Goal: Information Seeking & Learning: Learn about a topic

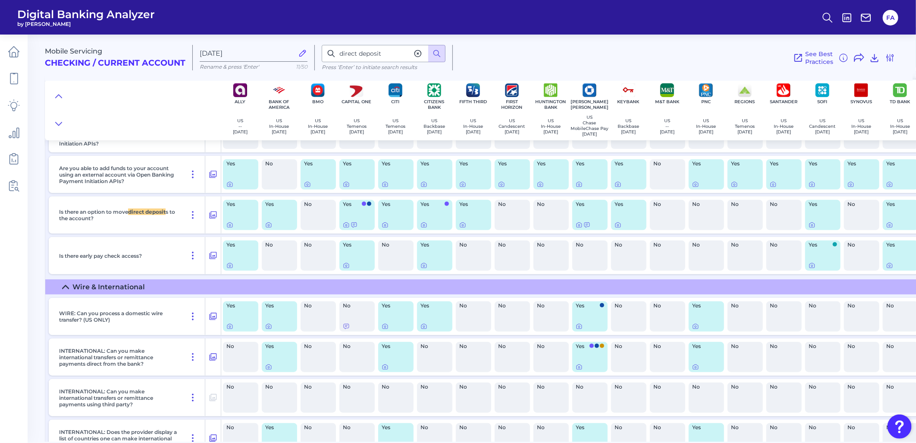
scroll to position [6422, 0]
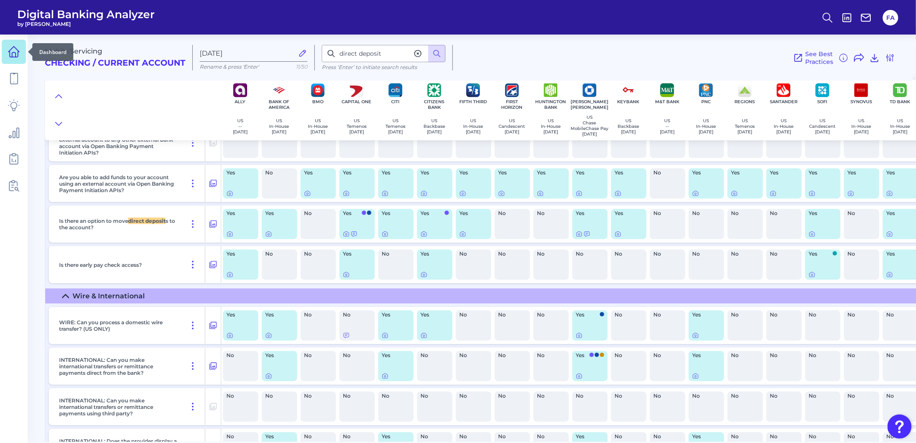
click at [5, 57] on link at bounding box center [14, 52] width 24 height 24
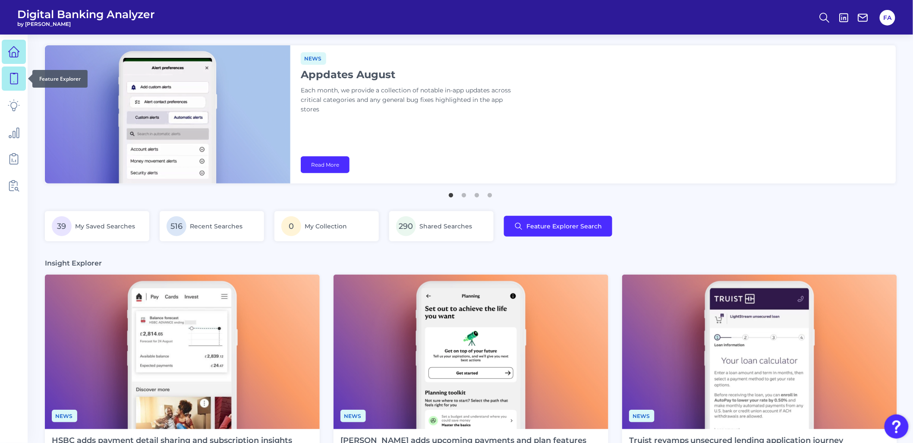
click at [4, 70] on link at bounding box center [14, 78] width 24 height 24
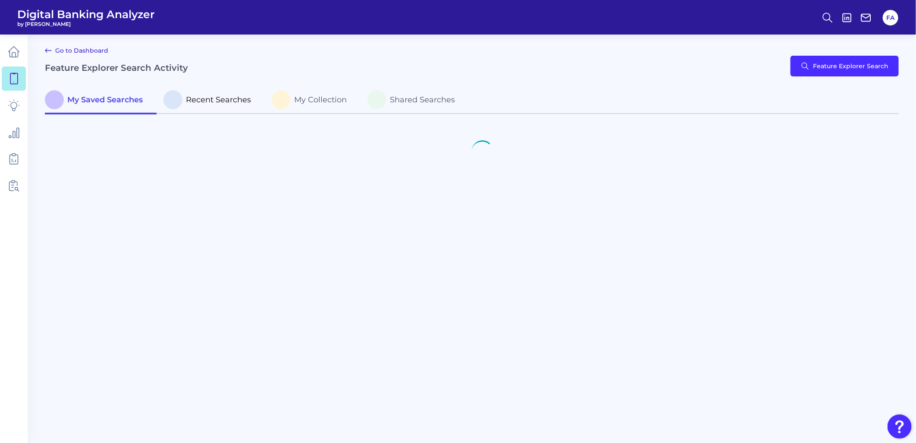
click at [219, 97] on span "Recent Searches" at bounding box center [218, 99] width 65 height 9
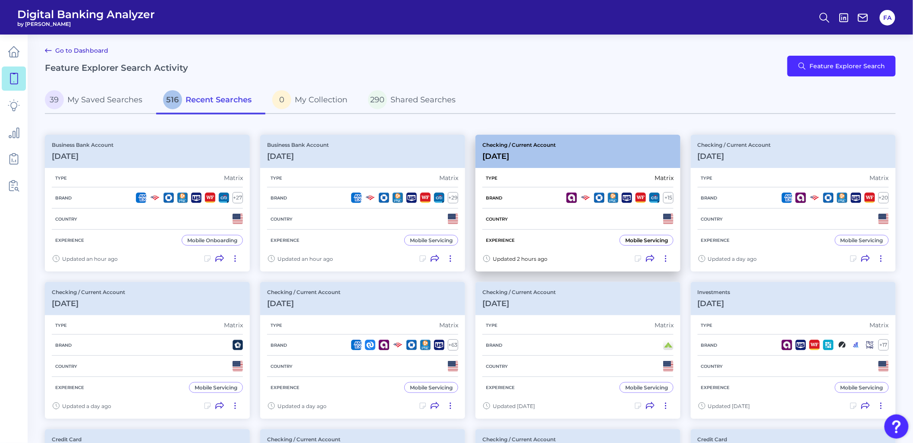
click at [522, 214] on div "Country" at bounding box center [577, 218] width 191 height 21
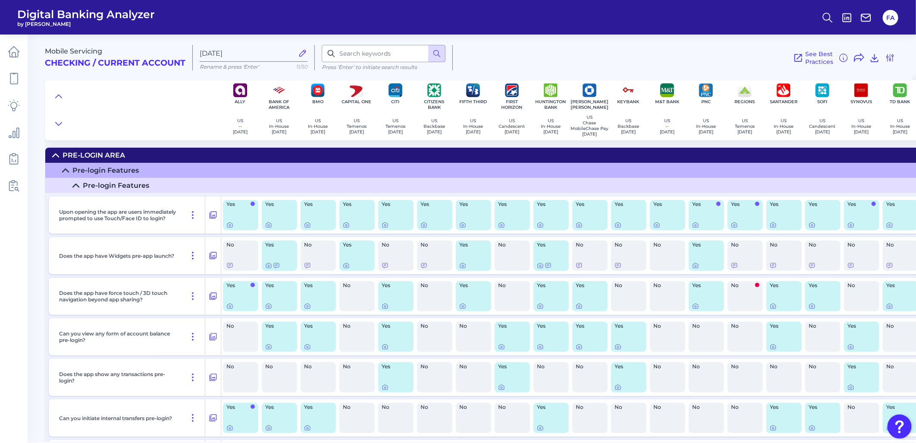
click at [78, 153] on div "Pre-Login Area" at bounding box center [94, 155] width 63 height 8
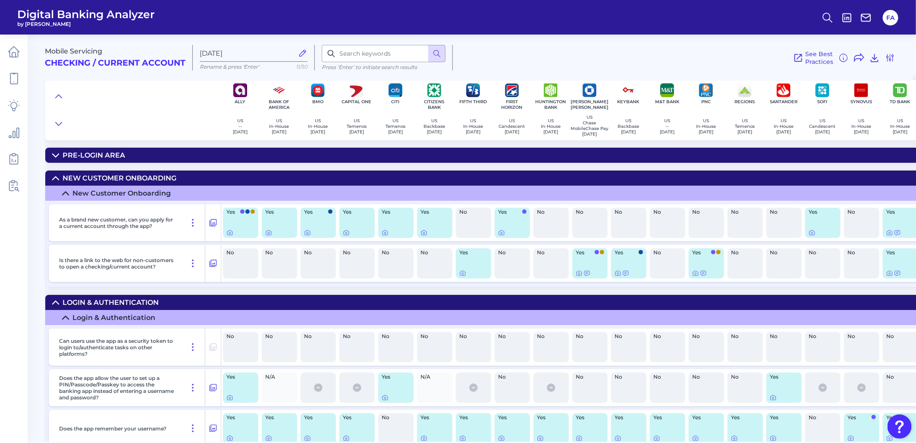
click at [167, 182] on div "New Customer Onboarding" at bounding box center [120, 178] width 114 height 8
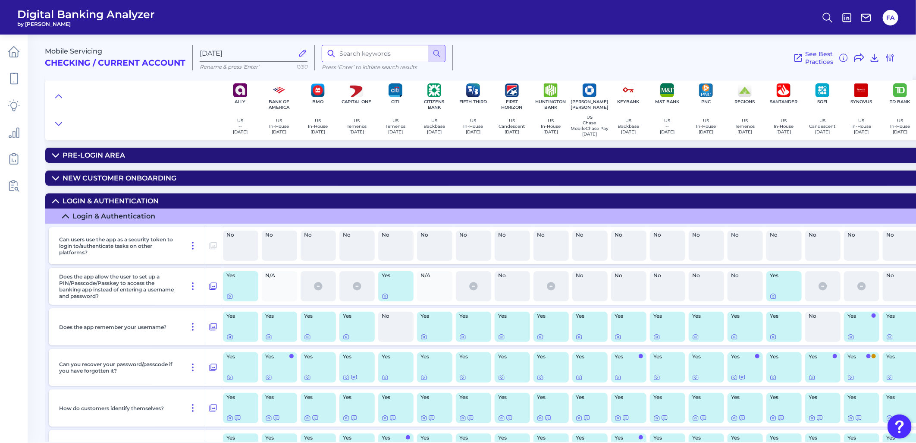
drag, startPoint x: 339, startPoint y: 57, endPoint x: 338, endPoint y: 62, distance: 4.4
click at [337, 65] on div "Press ‘Enter’ to initiate search results" at bounding box center [384, 57] width 138 height 25
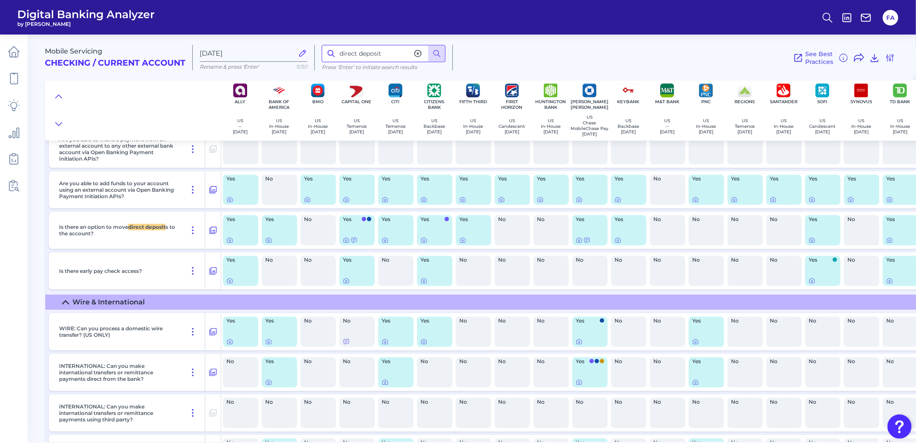
scroll to position [5222, 0]
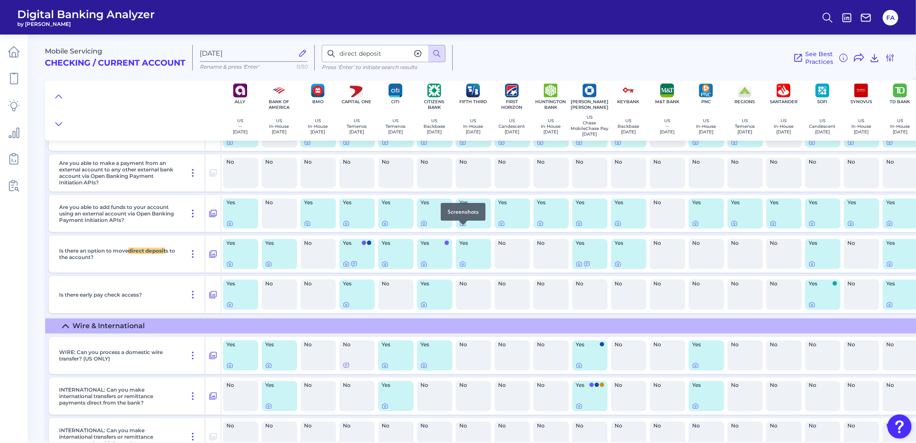
click at [464, 226] on icon at bounding box center [462, 223] width 7 height 7
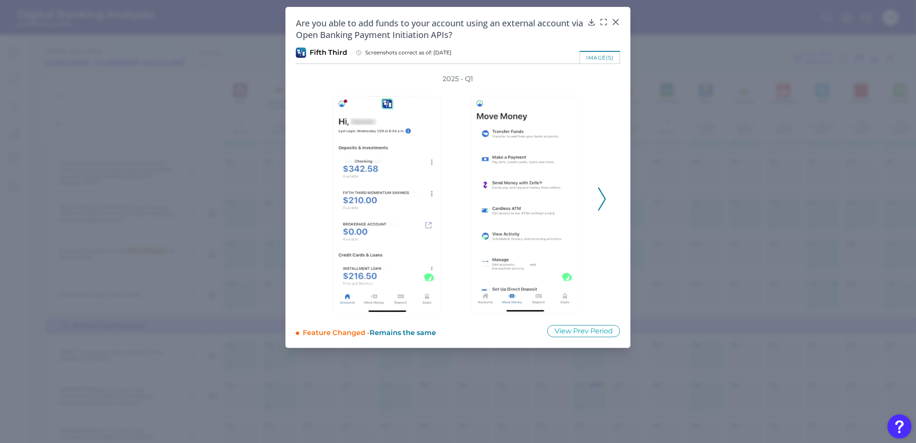
click at [606, 180] on div "2025 - Q1" at bounding box center [458, 194] width 324 height 240
click at [605, 188] on icon at bounding box center [602, 198] width 8 height 23
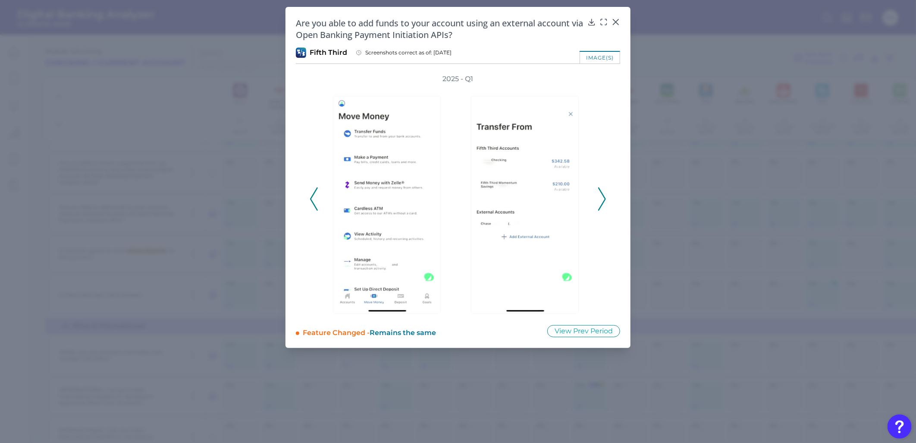
click at [605, 190] on icon at bounding box center [602, 198] width 8 height 23
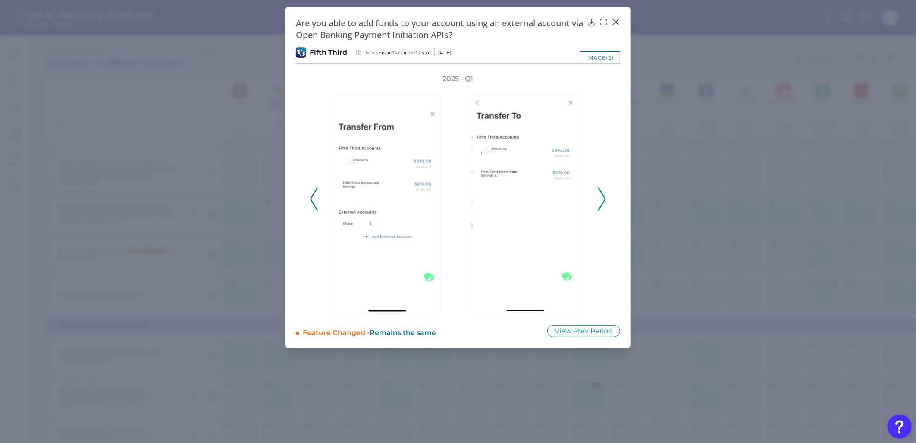
click at [605, 190] on icon at bounding box center [602, 198] width 8 height 23
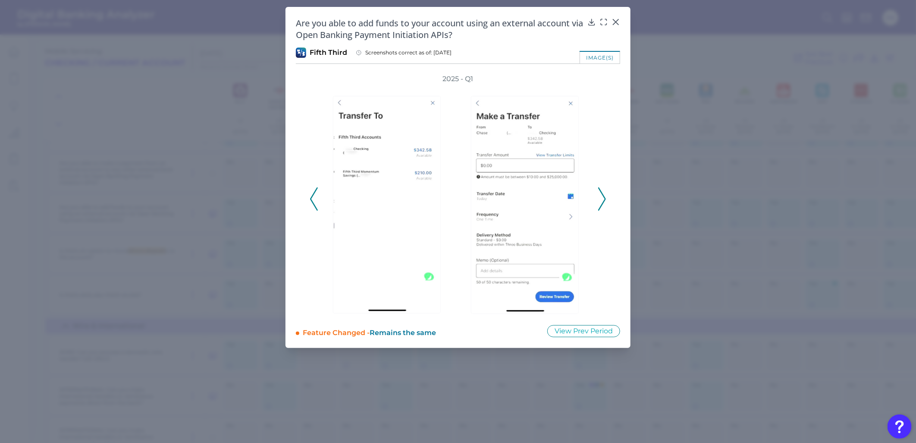
click at [605, 190] on icon at bounding box center [602, 198] width 8 height 23
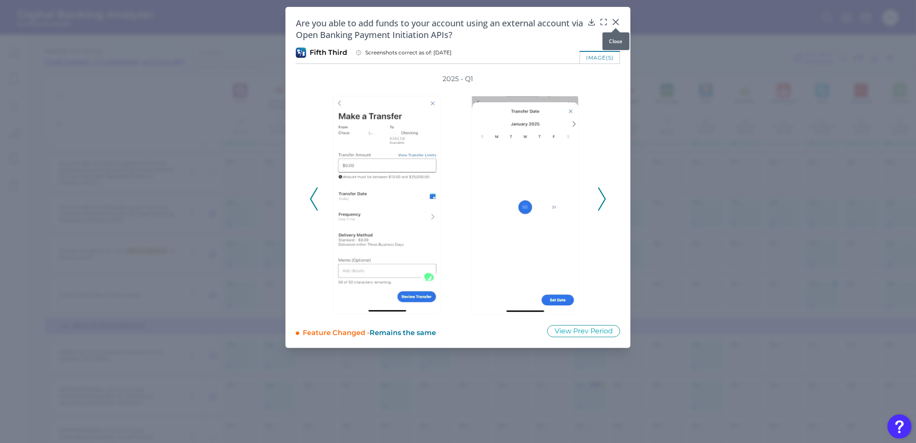
click at [618, 26] on div at bounding box center [616, 28] width 9 height 9
click at [618, 28] on div at bounding box center [616, 28] width 9 height 9
drag, startPoint x: 613, startPoint y: 28, endPoint x: 615, endPoint y: 22, distance: 5.8
click at [614, 28] on div at bounding box center [616, 28] width 9 height 9
click at [615, 22] on icon at bounding box center [616, 22] width 9 height 9
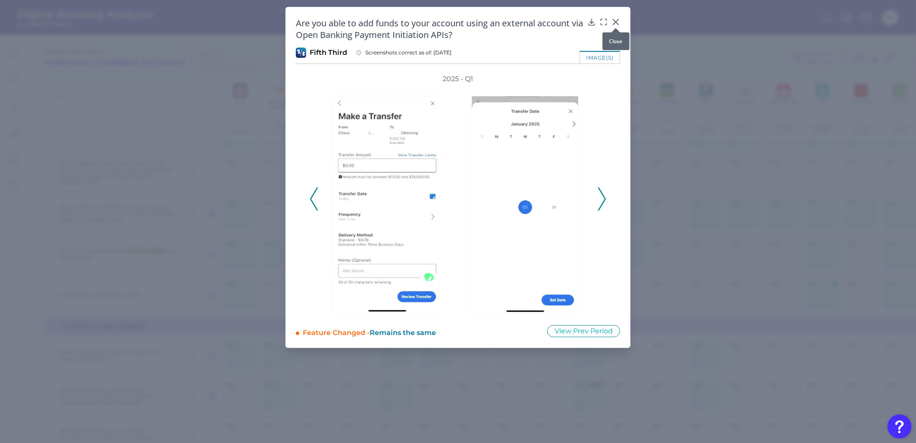
click at [615, 24] on header "Digital Banking Analyzer by Curinos FA" at bounding box center [458, 17] width 916 height 35
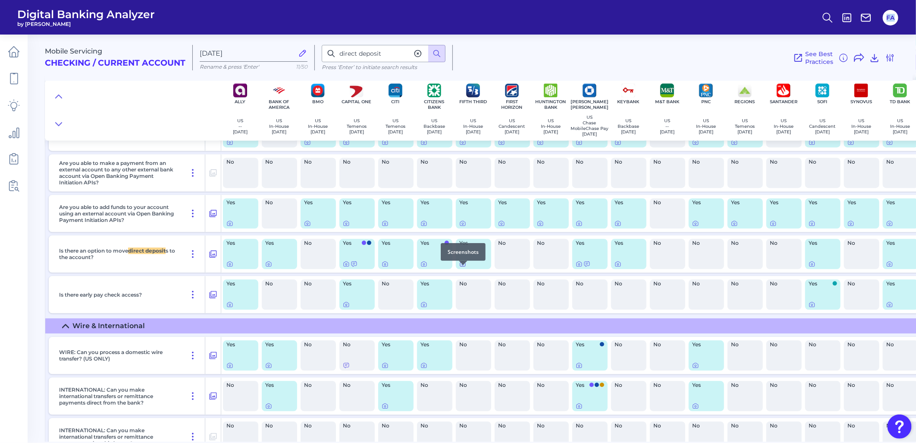
click at [461, 267] on icon at bounding box center [462, 263] width 7 height 7
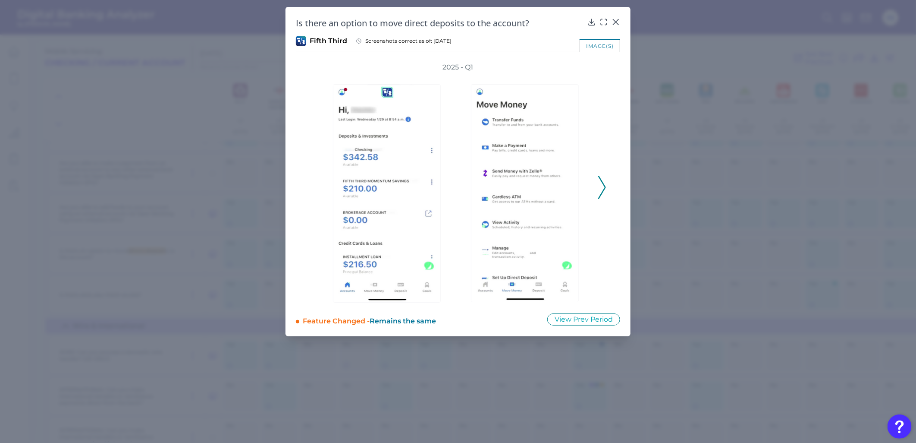
click at [600, 185] on icon at bounding box center [602, 187] width 8 height 23
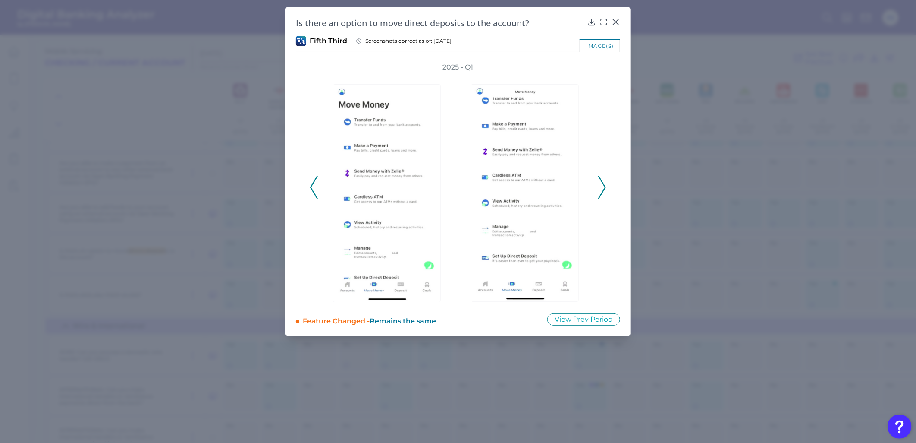
click at [603, 186] on icon at bounding box center [602, 187] width 8 height 23
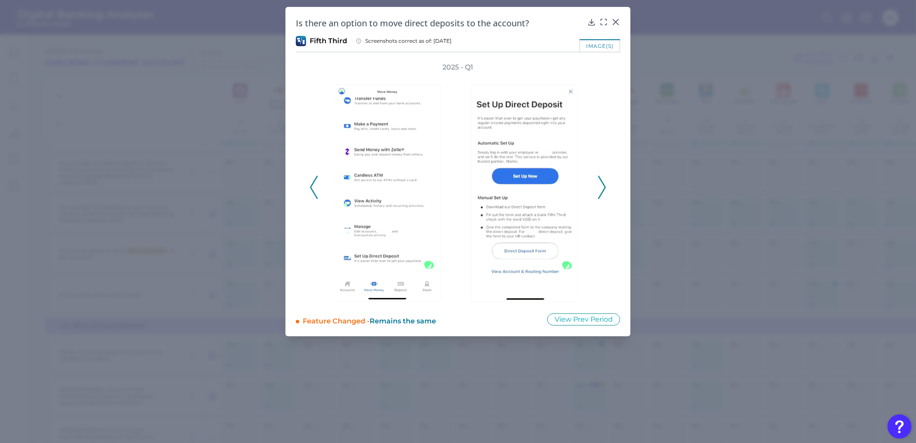
click at [603, 186] on icon at bounding box center [602, 187] width 8 height 23
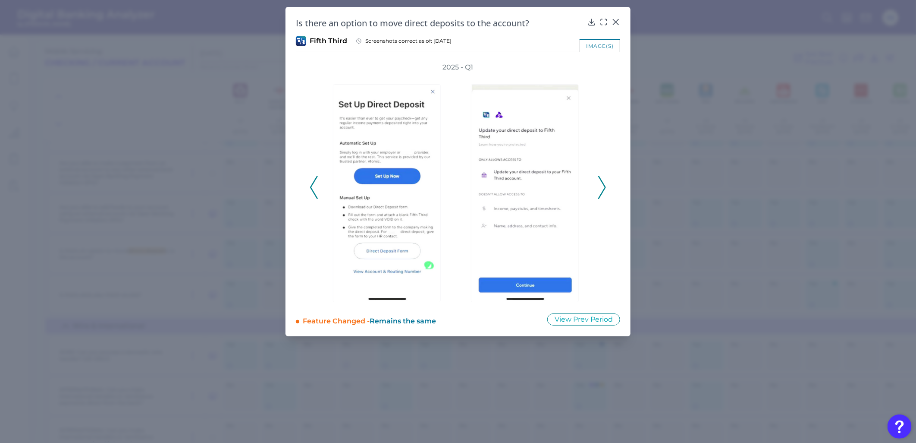
click at [603, 186] on icon at bounding box center [602, 187] width 8 height 23
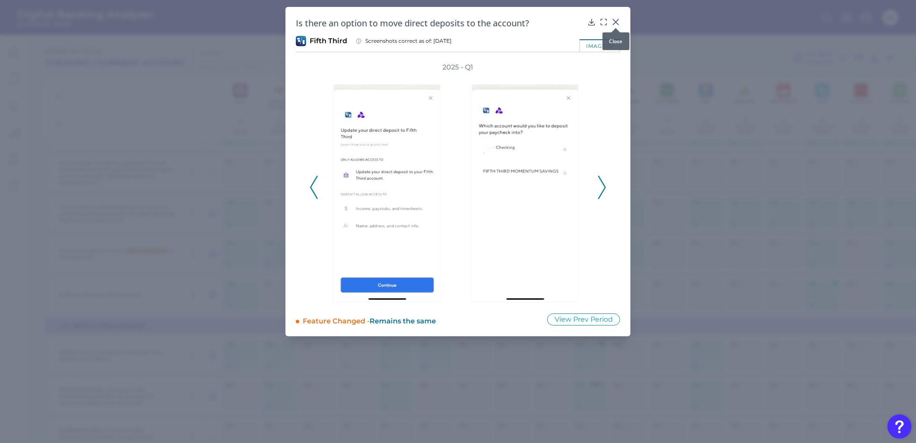
click at [615, 22] on icon at bounding box center [615, 21] width 5 height 5
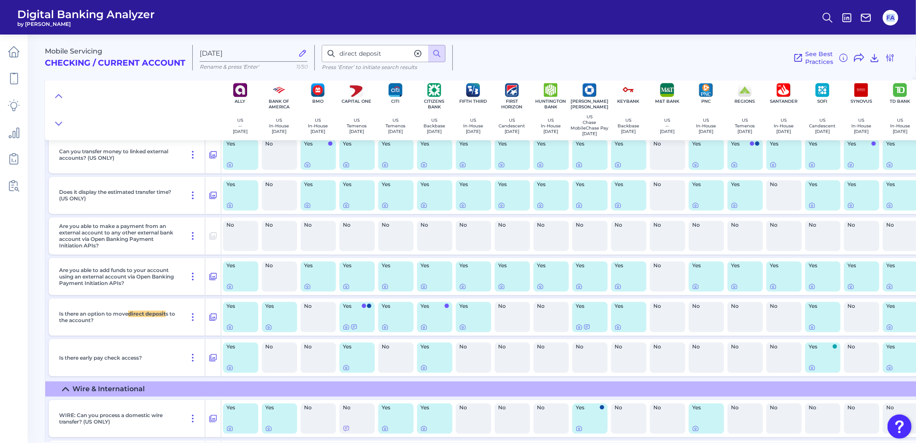
scroll to position [5158, 0]
drag, startPoint x: 239, startPoint y: 44, endPoint x: 207, endPoint y: 45, distance: 31.9
click at [207, 44] on div "Mobile Servicing Checking / Current Account Sep 10 2025 Rename & press 'Enter' …" at bounding box center [479, 54] width 868 height 53
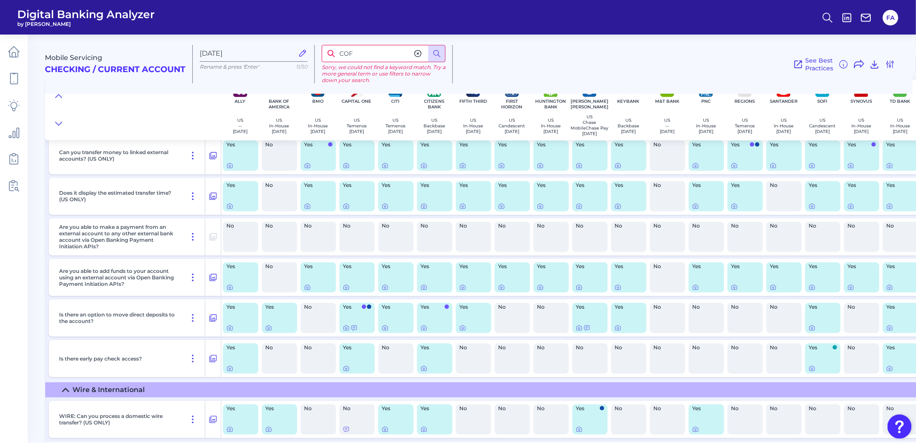
drag, startPoint x: 357, startPoint y: 53, endPoint x: 251, endPoint y: 16, distance: 112.3
click at [223, 23] on div "Digital Banking Analyzer by Curinos FA Mobile Servicing Checking / Current Acco…" at bounding box center [458, 221] width 916 height 443
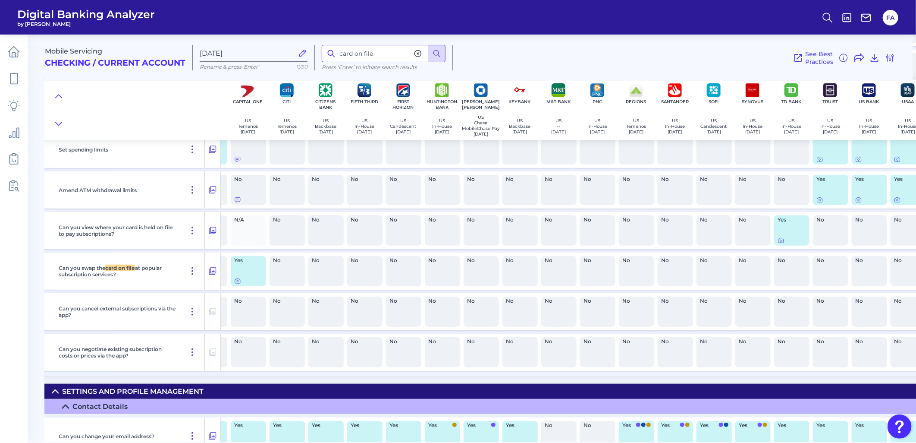
scroll to position [6517, 166]
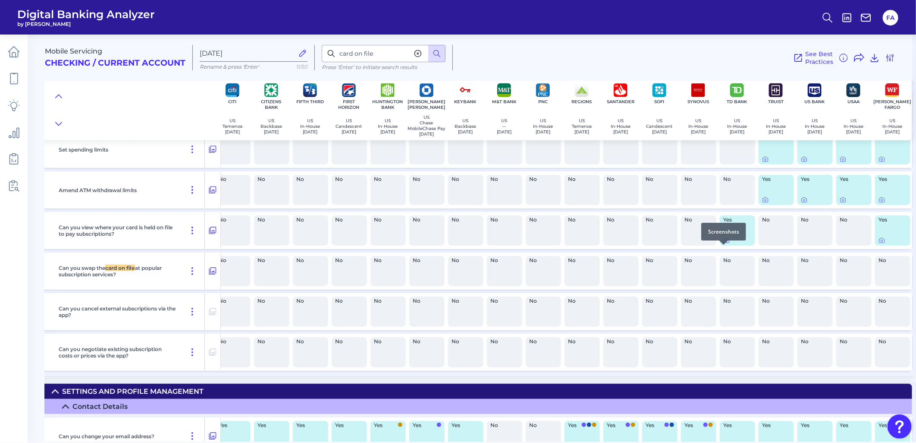
click at [723, 244] on icon at bounding box center [726, 240] width 7 height 7
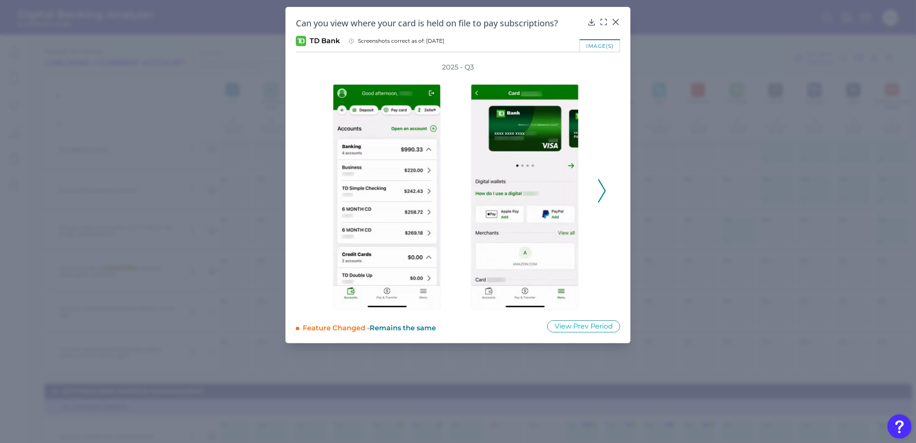
click at [602, 124] on div "2025 - Q3" at bounding box center [458, 186] width 297 height 247
click at [607, 192] on div "2025 - Q3" at bounding box center [458, 186] width 324 height 247
click at [602, 188] on icon at bounding box center [602, 190] width 8 height 23
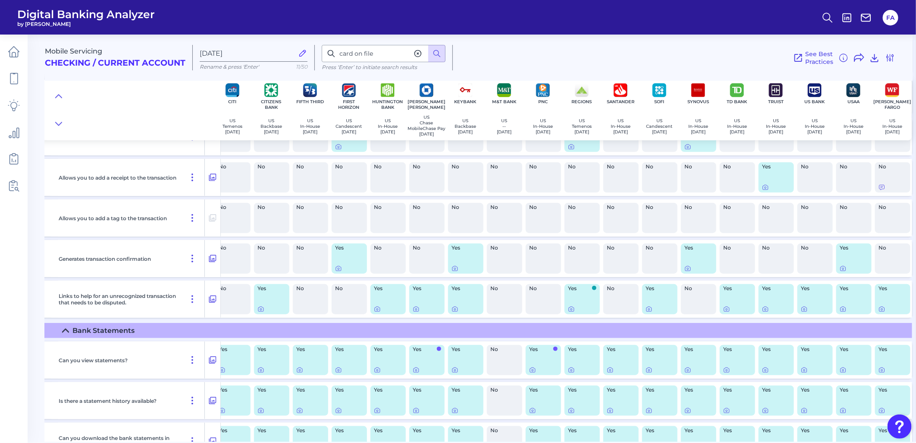
scroll to position [2524, 166]
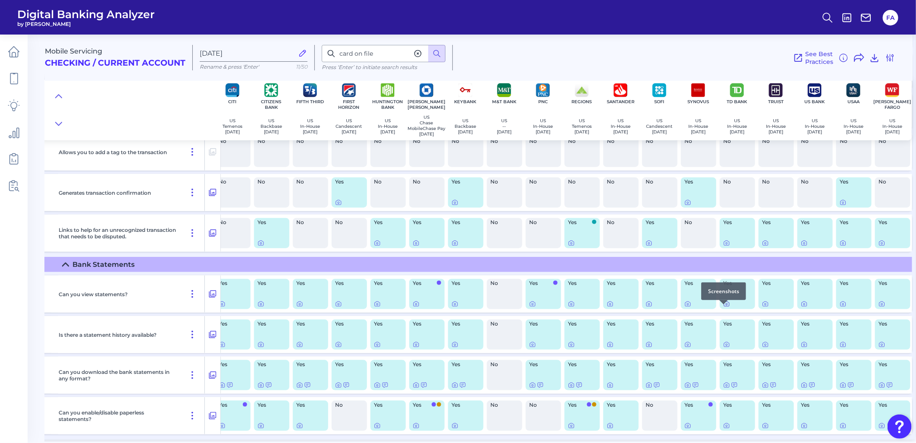
click at [723, 307] on icon at bounding box center [726, 303] width 7 height 7
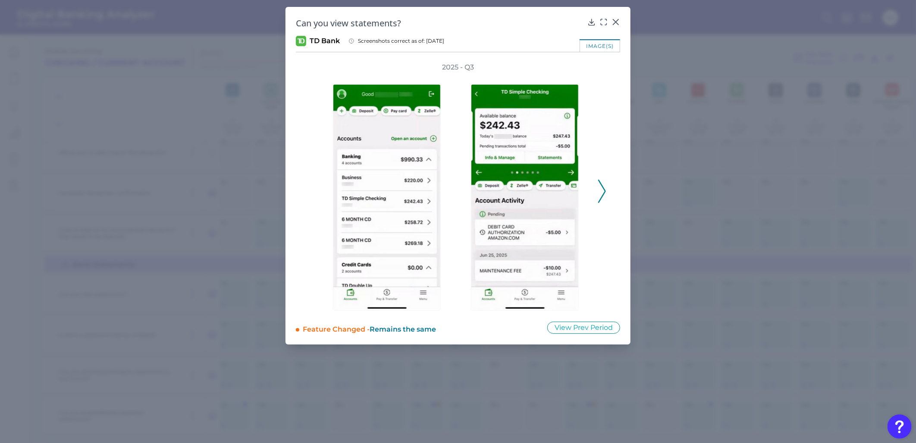
click at [602, 185] on polyline at bounding box center [602, 191] width 6 height 22
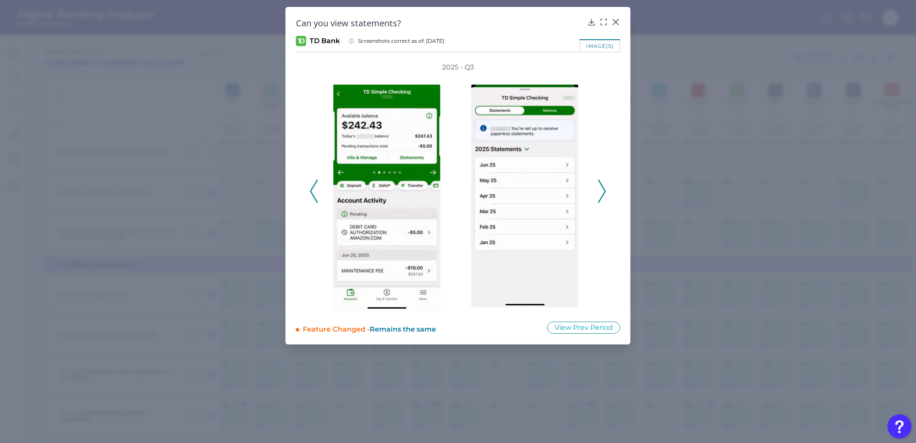
click at [322, 206] on div at bounding box center [389, 191] width 138 height 239
click at [315, 199] on icon at bounding box center [314, 190] width 8 height 23
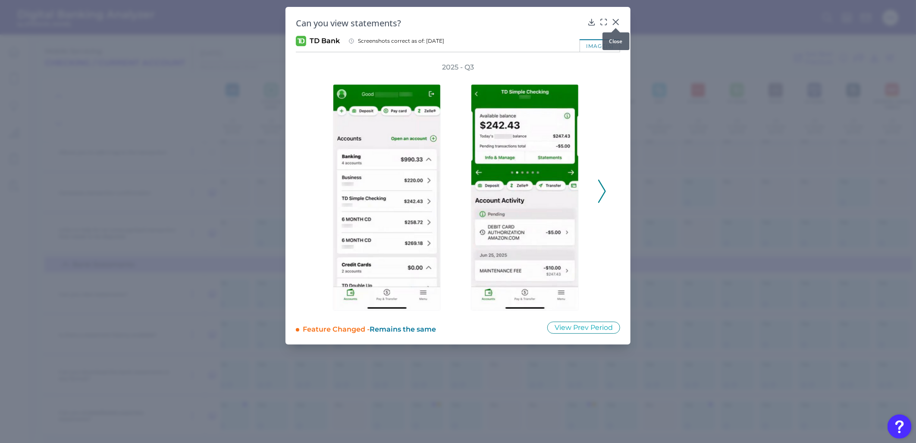
click at [613, 22] on icon at bounding box center [616, 22] width 9 height 9
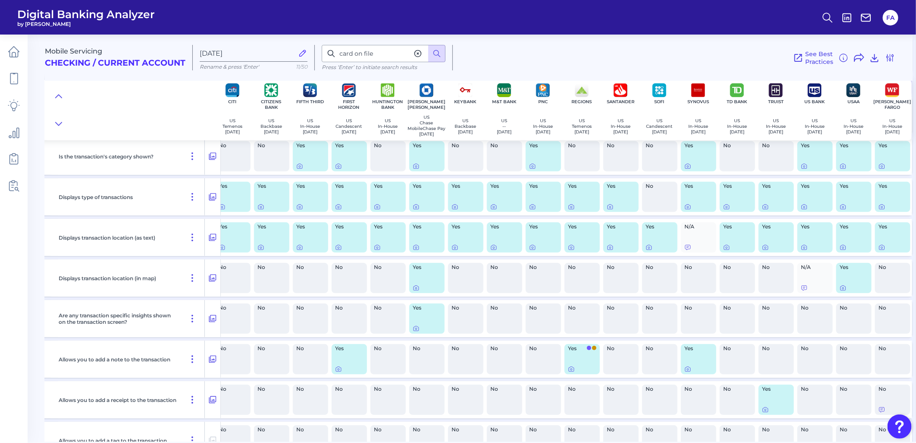
scroll to position [2204, 166]
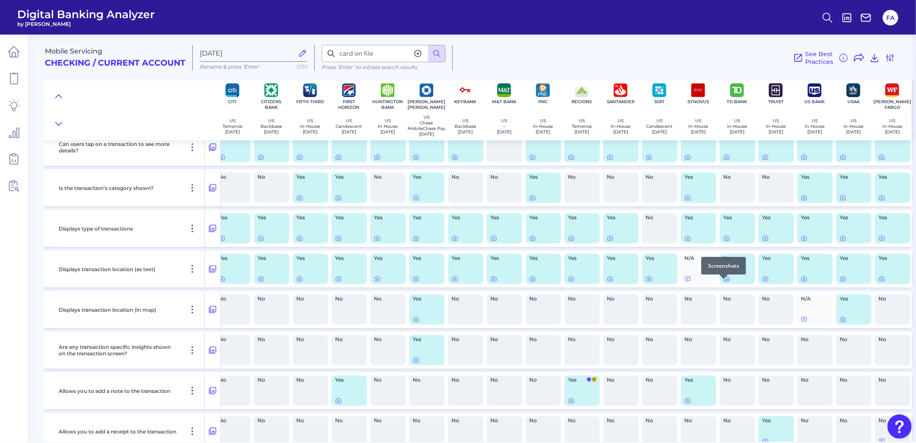
click at [722, 281] on div at bounding box center [723, 278] width 9 height 9
click at [725, 287] on div "Yes" at bounding box center [737, 268] width 39 height 37
click at [726, 284] on div "Yes" at bounding box center [737, 269] width 35 height 30
click at [723, 282] on icon at bounding box center [726, 278] width 7 height 7
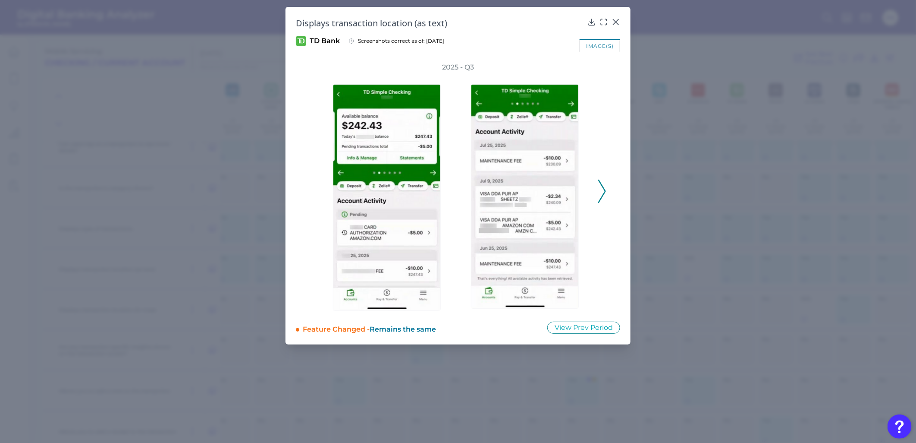
click at [602, 191] on icon at bounding box center [602, 190] width 8 height 23
click at [601, 193] on div "2025 - Q3" at bounding box center [458, 187] width 297 height 248
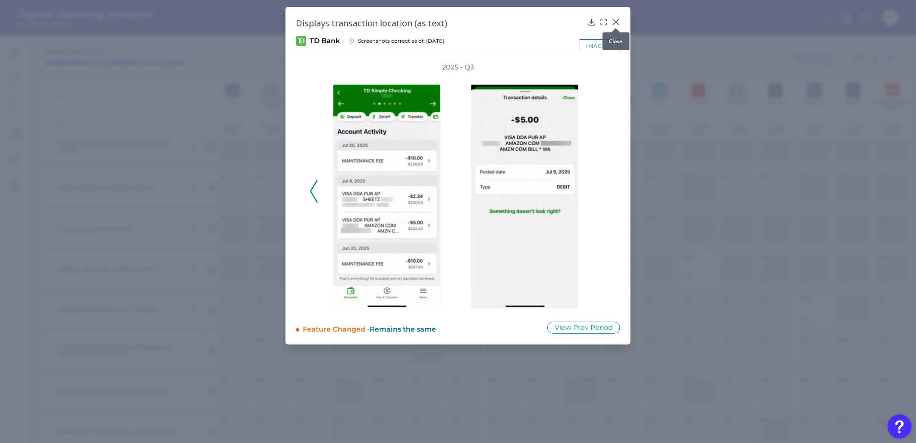
click at [614, 22] on icon at bounding box center [616, 22] width 9 height 9
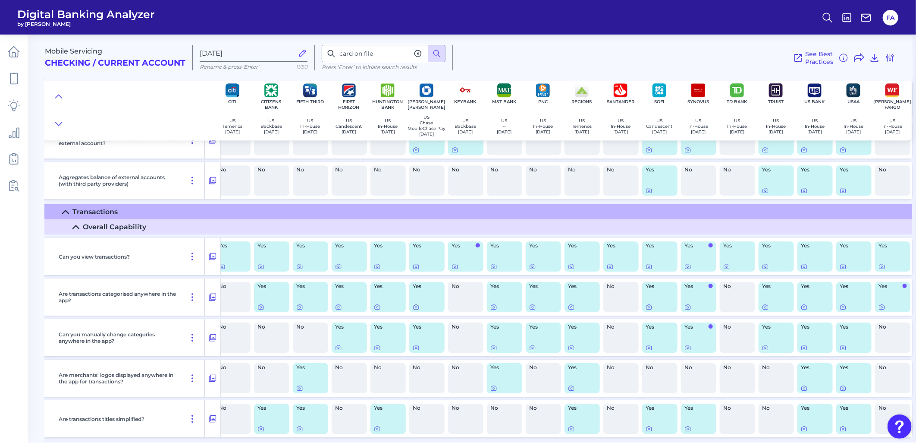
scroll to position [1565, 166]
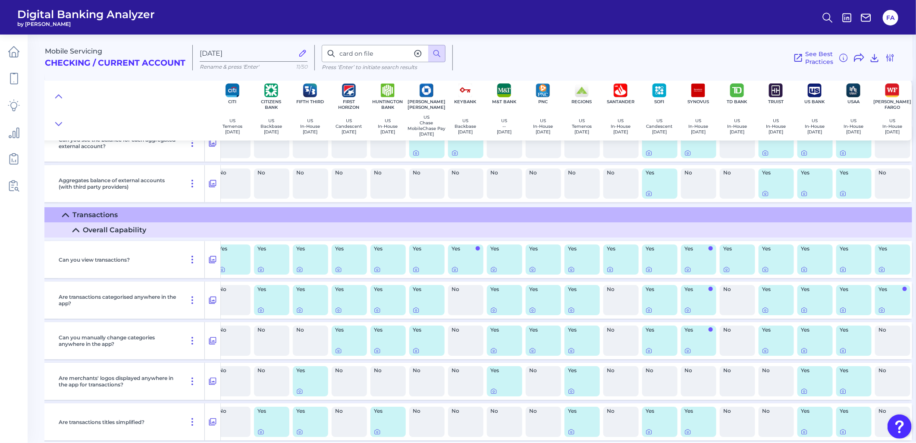
click at [728, 273] on div at bounding box center [737, 269] width 28 height 7
click at [727, 269] on div "Yes" at bounding box center [737, 259] width 35 height 30
click at [725, 273] on icon at bounding box center [726, 269] width 7 height 7
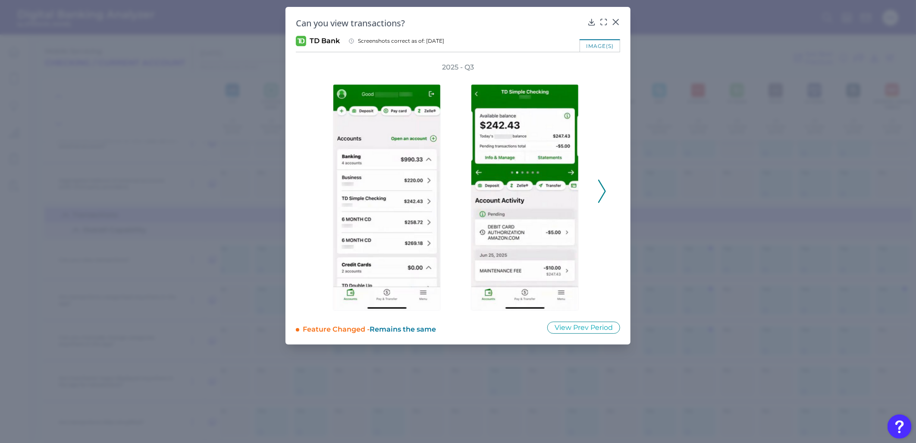
click at [596, 184] on div "2025 - Q3" at bounding box center [458, 187] width 297 height 248
click at [596, 185] on div "2025 - Q3" at bounding box center [458, 187] width 297 height 248
click at [601, 186] on icon at bounding box center [602, 190] width 8 height 23
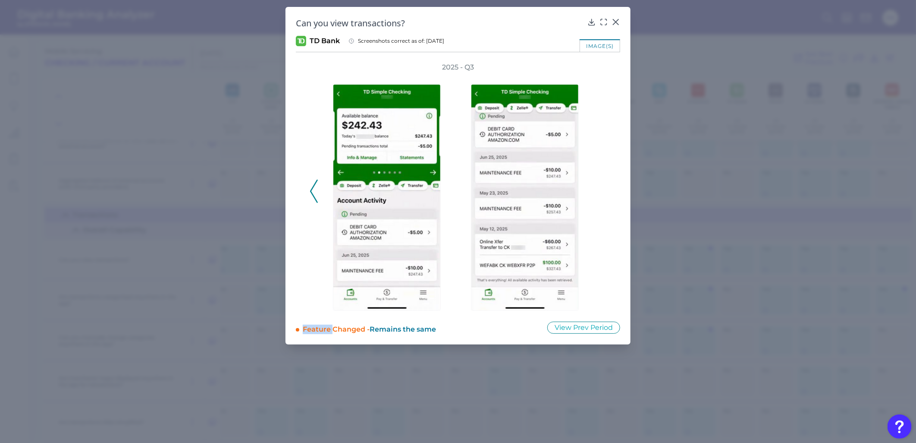
click at [615, 22] on icon at bounding box center [615, 21] width 5 height 5
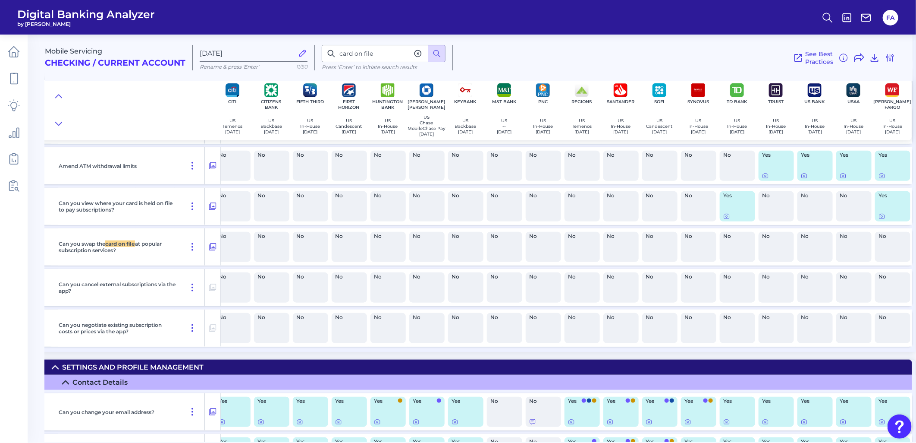
scroll to position [6565, 166]
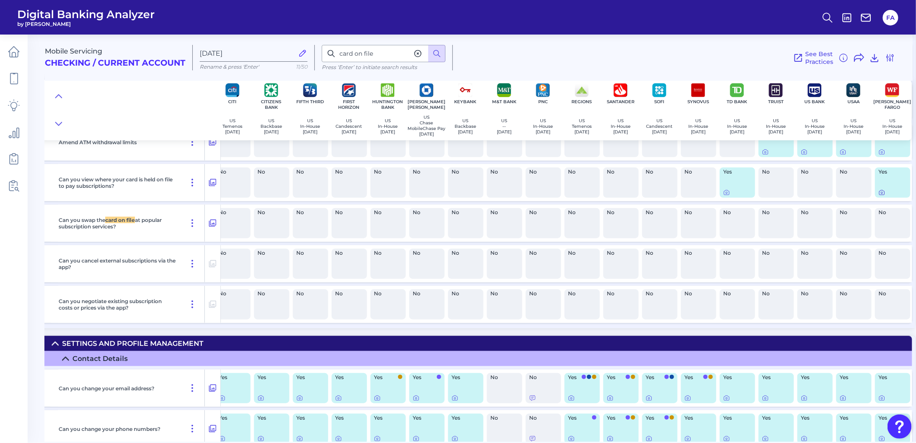
click at [879, 196] on icon at bounding box center [882, 192] width 7 height 7
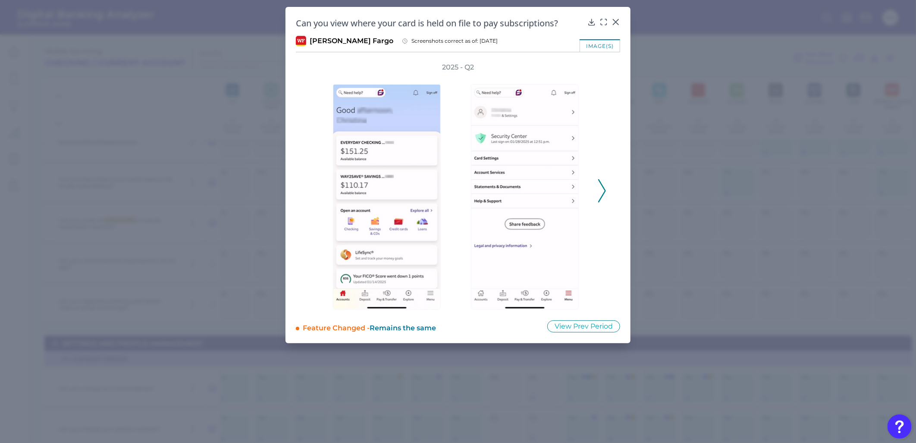
click at [603, 188] on icon at bounding box center [602, 190] width 8 height 23
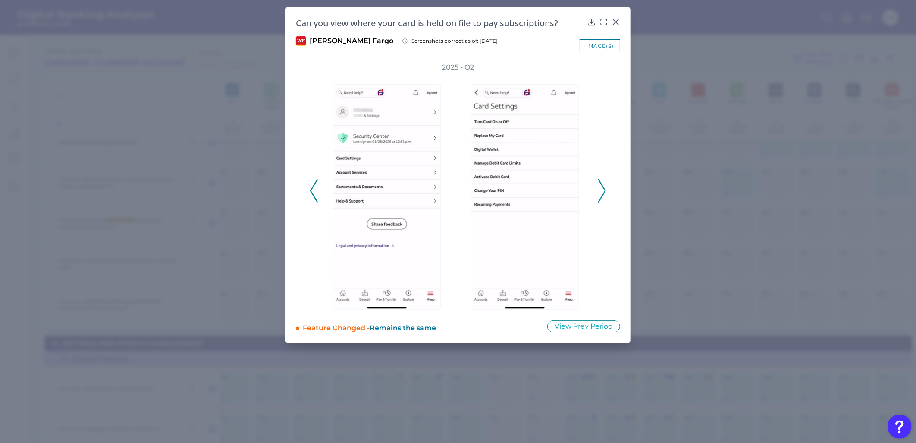
click at [604, 188] on polyline at bounding box center [602, 190] width 6 height 22
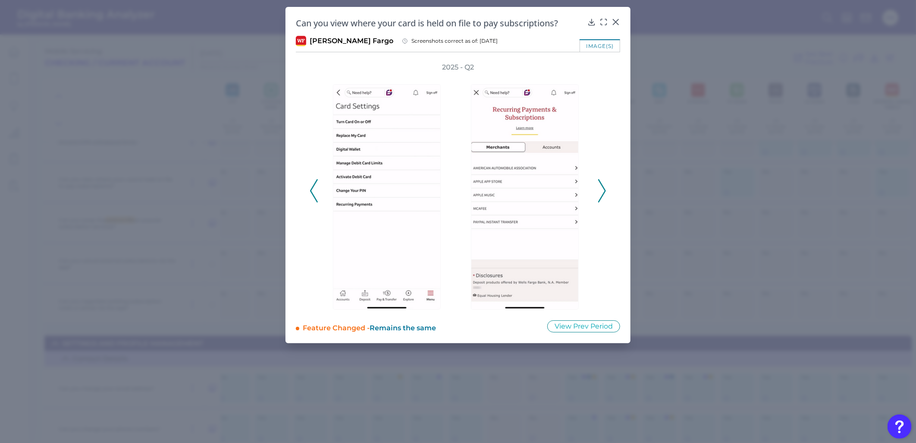
click at [603, 197] on icon at bounding box center [602, 190] width 8 height 23
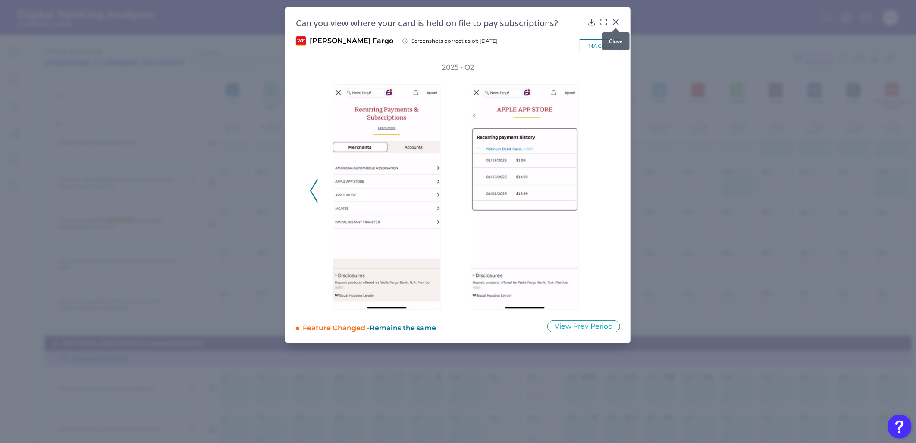
click at [615, 23] on icon at bounding box center [615, 21] width 5 height 5
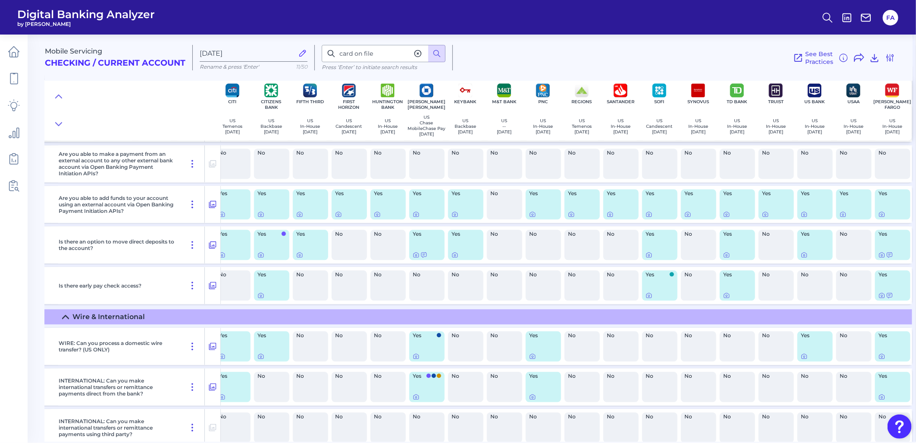
scroll to position [5239, 166]
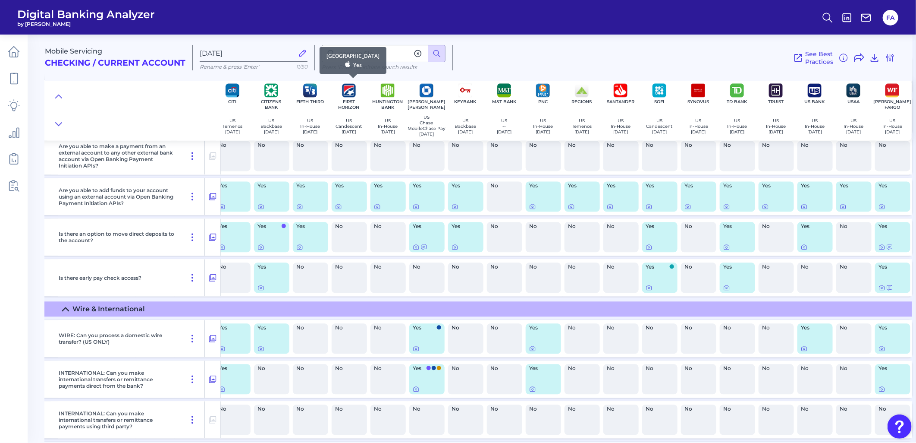
click at [361, 55] on span "[GEOGRAPHIC_DATA]" at bounding box center [352, 55] width 53 height 7
drag, startPoint x: 397, startPoint y: 50, endPoint x: 260, endPoint y: 57, distance: 136.9
click at [260, 57] on div "Mobile Servicing Checking / Current Account Sep 10 2025 Rename & press 'Enter' …" at bounding box center [479, 54] width 868 height 53
type input "direct deposit"
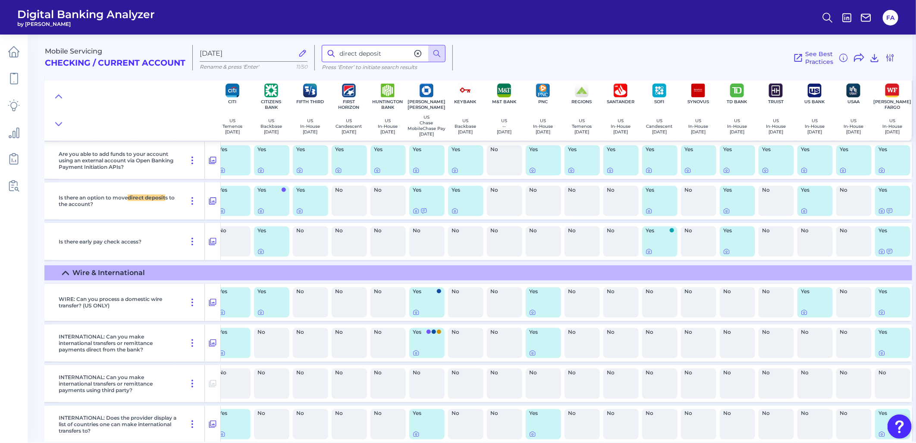
scroll to position [5212, 166]
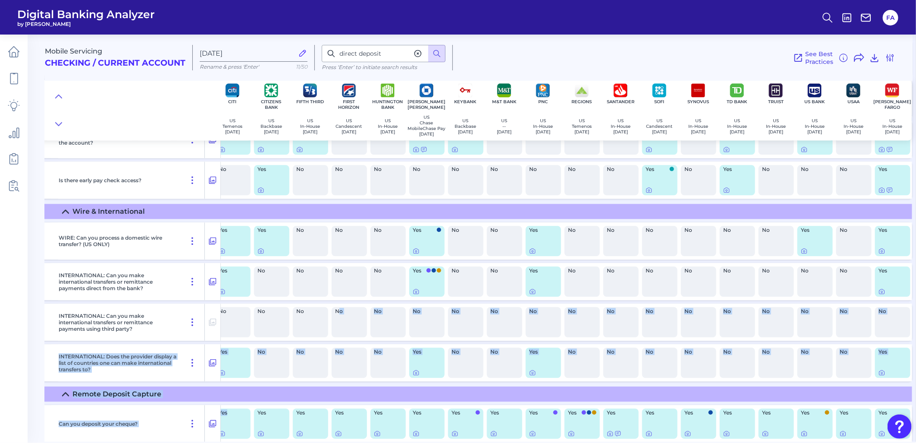
drag, startPoint x: 337, startPoint y: 437, endPoint x: 268, endPoint y: 382, distance: 88.0
click at [265, 386] on div "WIRE: Can you process a domestic wire transfer? (US ONLY) Yes Yes No No Yes Yes…" at bounding box center [398, 302] width 1033 height 167
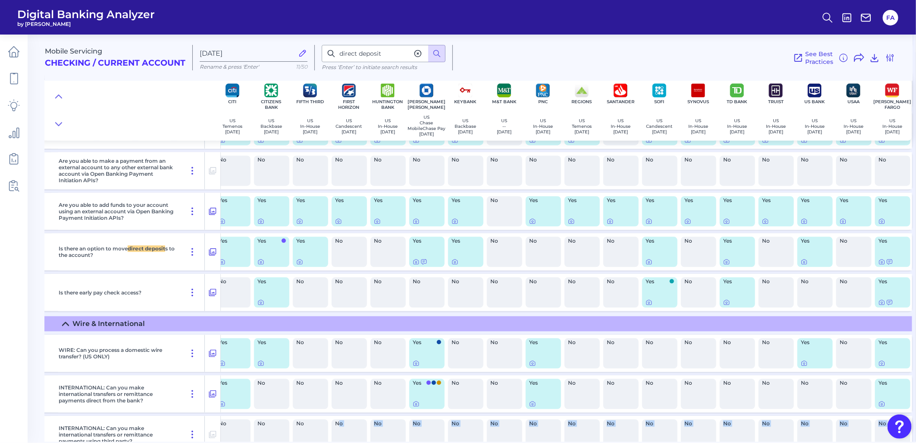
scroll to position [5224, 153]
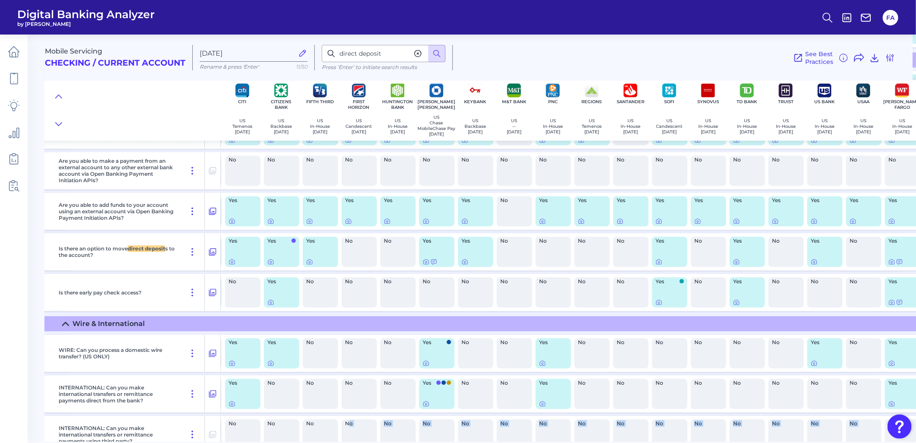
click at [350, 261] on div "No" at bounding box center [359, 251] width 35 height 30
click at [436, 265] on icon at bounding box center [433, 261] width 7 height 7
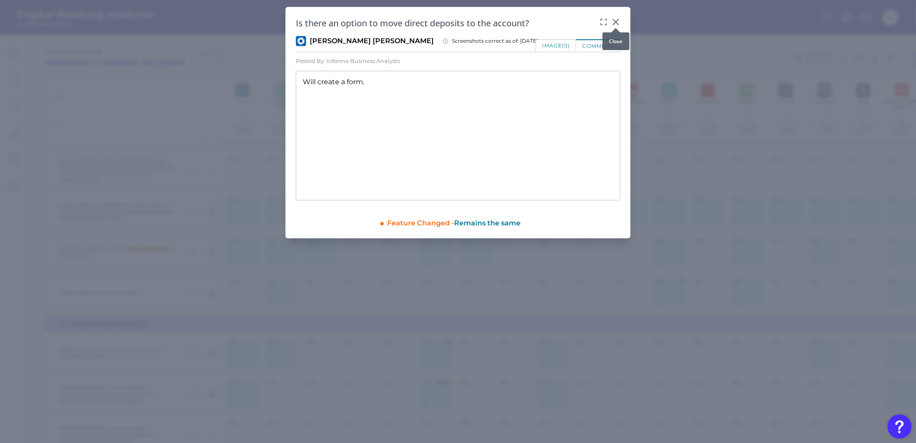
click at [615, 25] on div at bounding box center [616, 28] width 9 height 9
click at [615, 24] on div at bounding box center [616, 28] width 9 height 9
click at [615, 22] on icon at bounding box center [615, 21] width 5 height 5
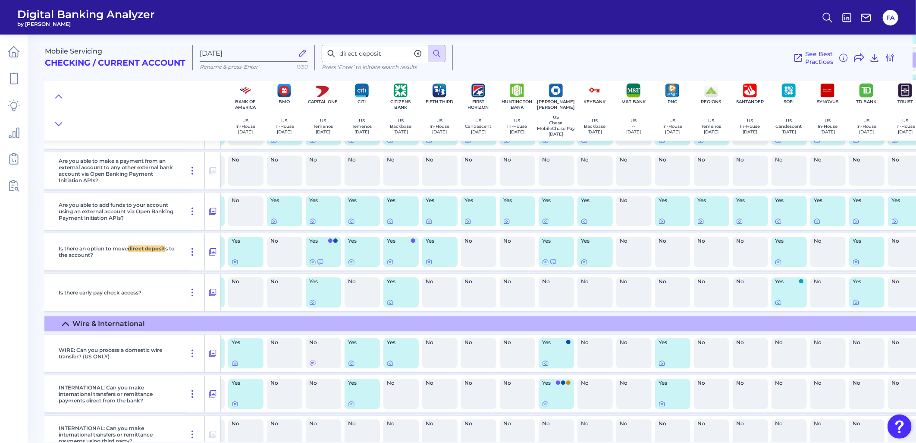
scroll to position [5224, 0]
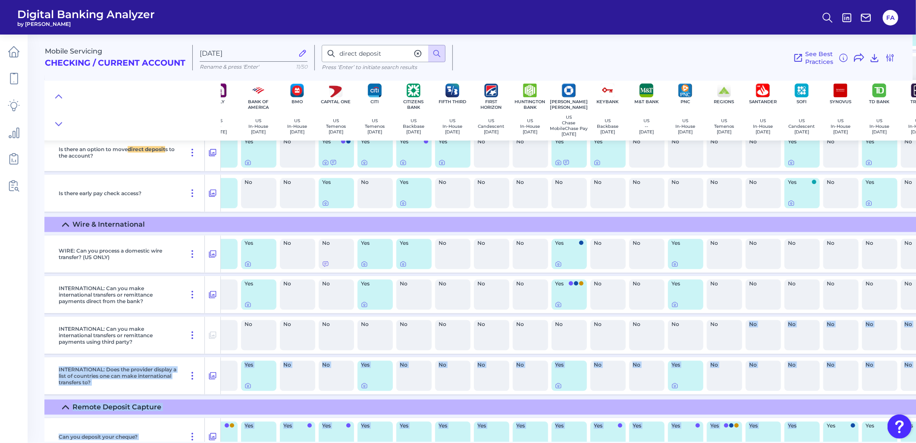
drag, startPoint x: 750, startPoint y: 438, endPoint x: 803, endPoint y: 428, distance: 54.3
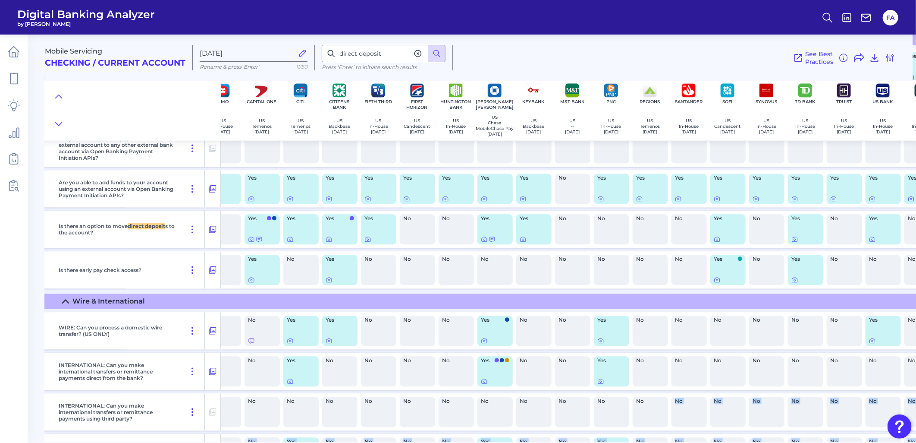
scroll to position [5246, 166]
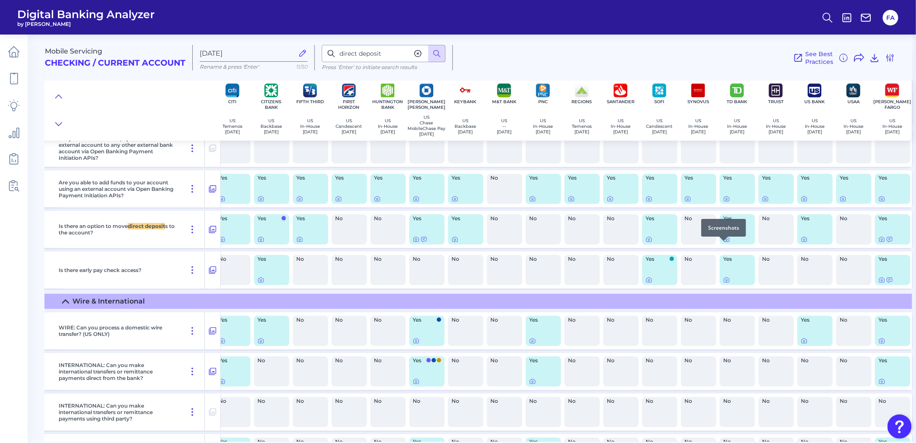
click at [721, 244] on div at bounding box center [723, 240] width 9 height 9
click at [724, 242] on icon at bounding box center [726, 239] width 5 height 5
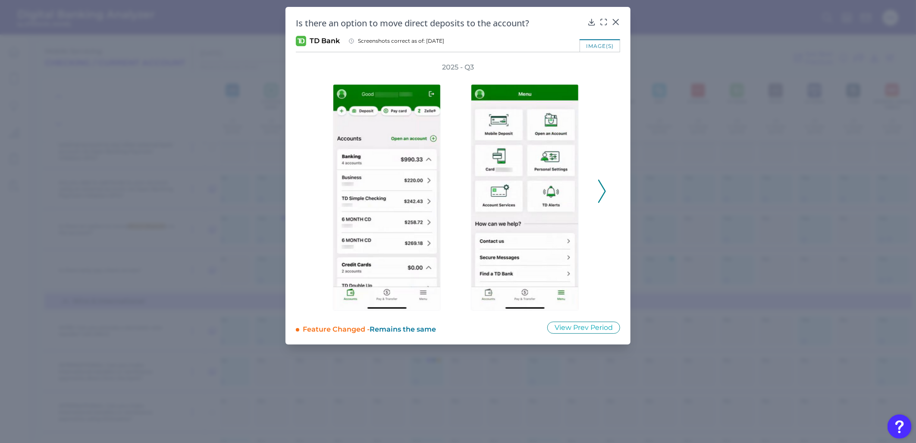
click at [606, 184] on button at bounding box center [602, 190] width 9 height 23
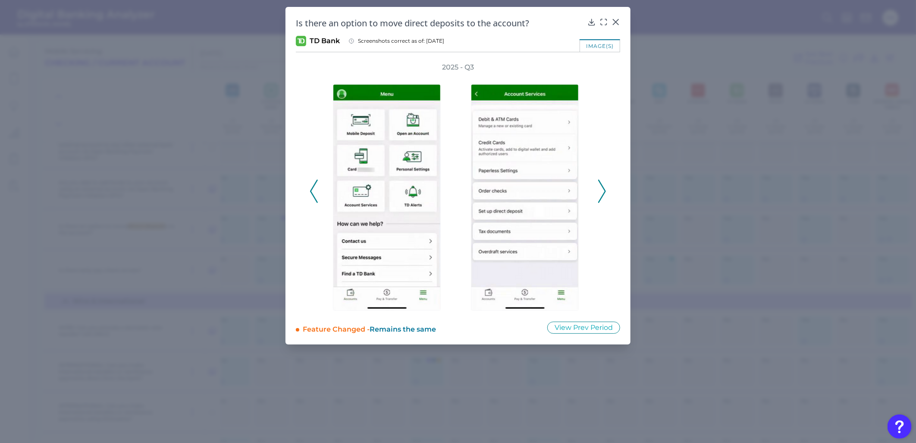
click at [604, 184] on icon at bounding box center [602, 190] width 8 height 23
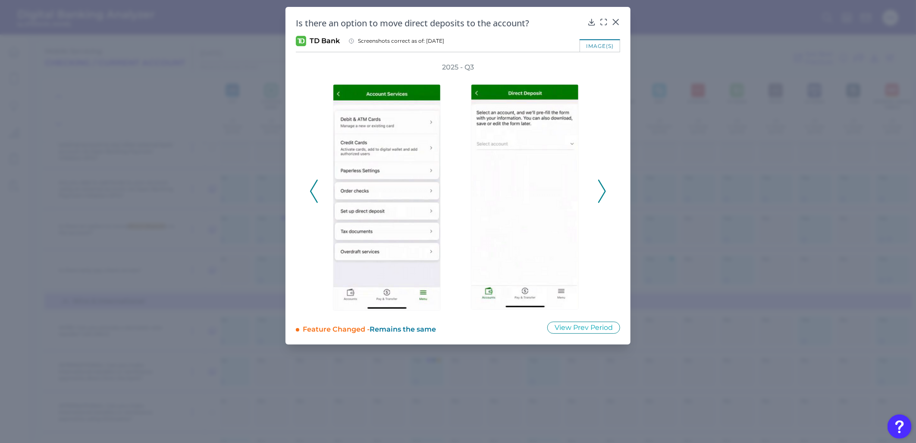
click at [604, 184] on icon at bounding box center [602, 190] width 8 height 23
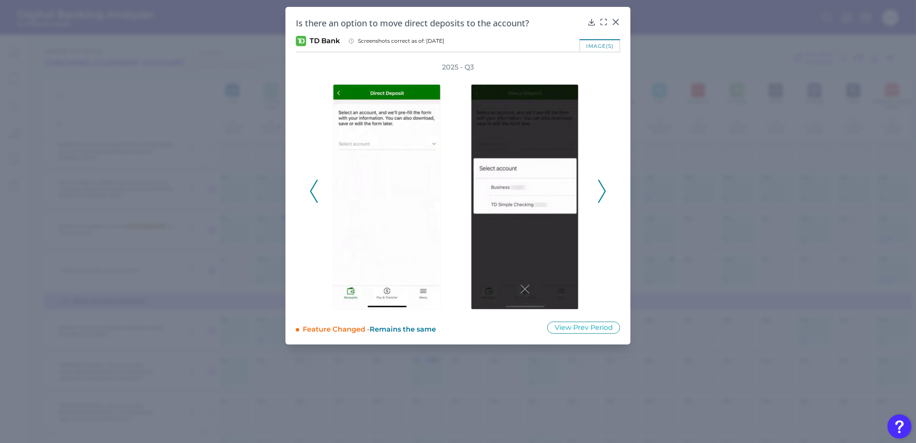
click at [604, 184] on icon at bounding box center [602, 190] width 8 height 23
drag, startPoint x: 618, startPoint y: 20, endPoint x: 666, endPoint y: 53, distance: 57.8
click at [617, 20] on icon at bounding box center [615, 21] width 5 height 5
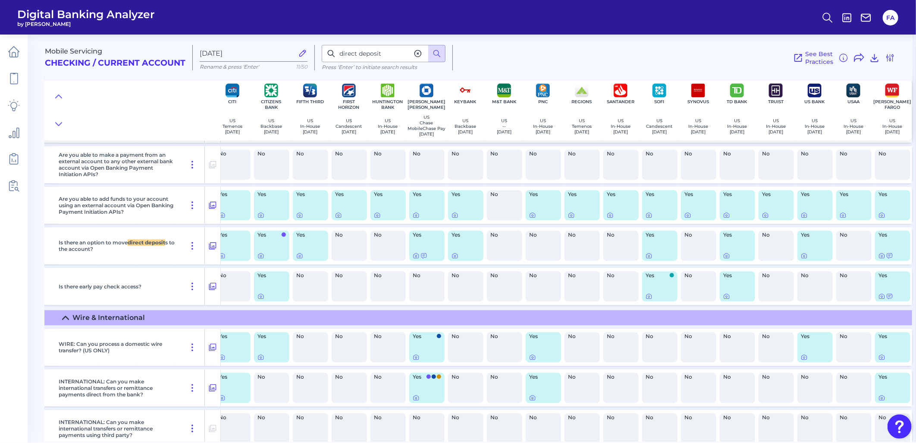
scroll to position [5166, 166]
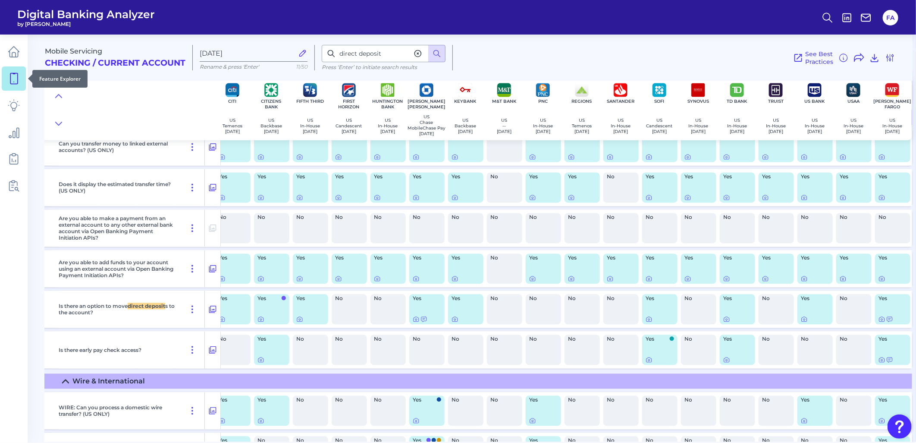
click at [11, 70] on link at bounding box center [14, 78] width 24 height 24
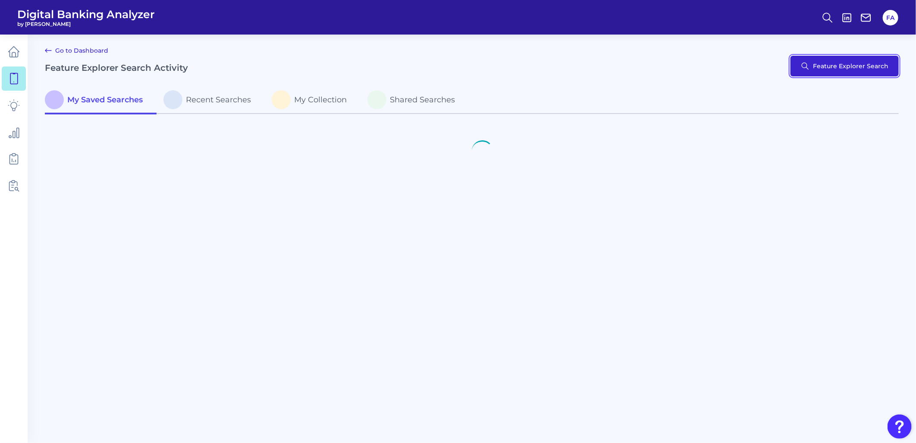
click at [877, 65] on button "Feature Explorer Search" at bounding box center [845, 66] width 108 height 21
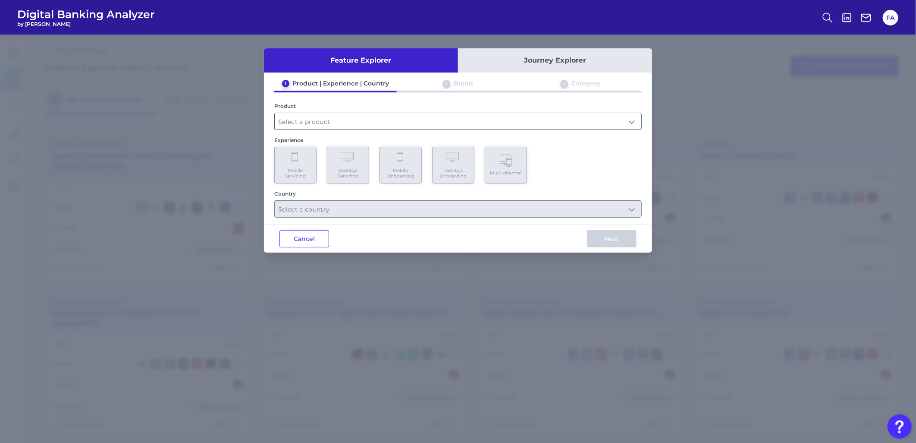
click at [532, 122] on input "text" at bounding box center [458, 121] width 367 height 16
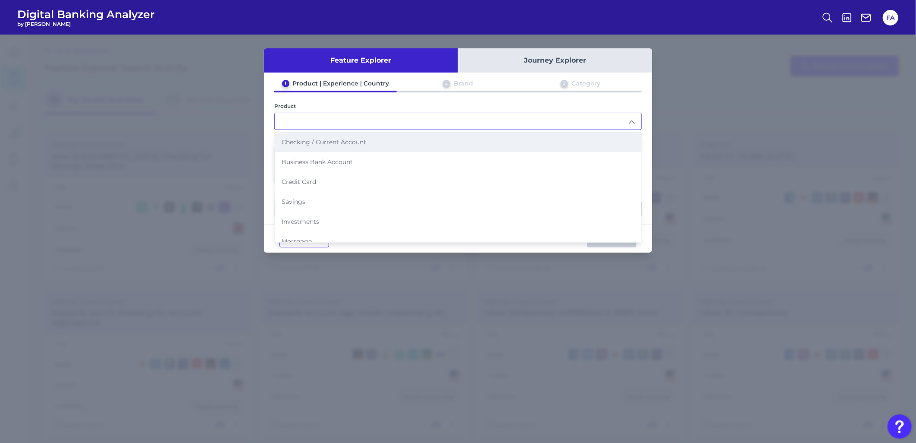
click at [301, 144] on li "Checking / Current Account" at bounding box center [458, 142] width 367 height 20
type input "Checking / Current Account"
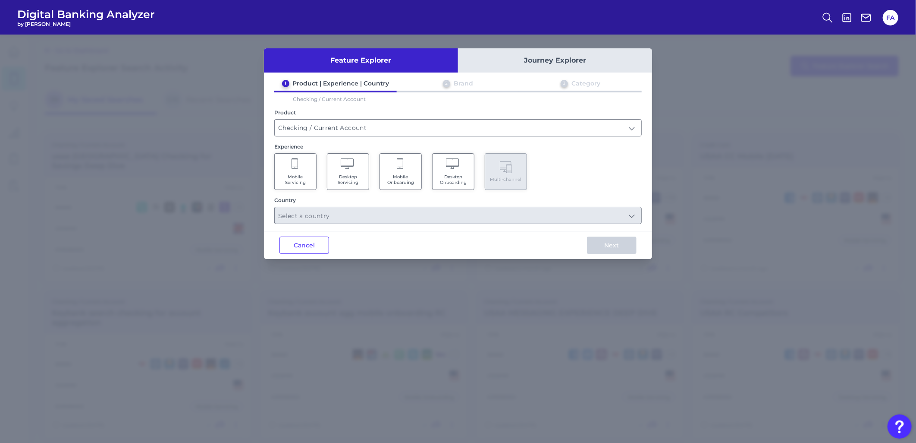
click at [295, 178] on span "Mobile Servicing" at bounding box center [295, 179] width 33 height 11
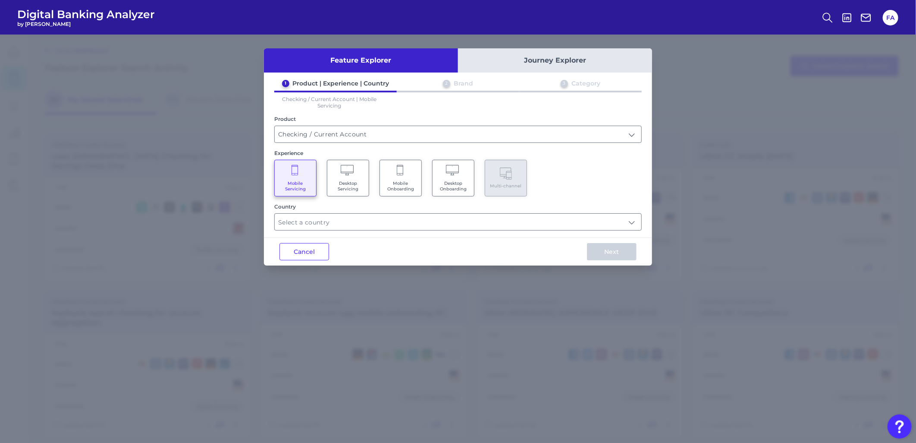
click at [350, 229] on div "Feature Explorer Journey Explorer 1 Product | Experience | Country 2 Brand 3 Ca…" at bounding box center [458, 156] width 388 height 217
click at [350, 223] on input "text" at bounding box center [458, 221] width 367 height 16
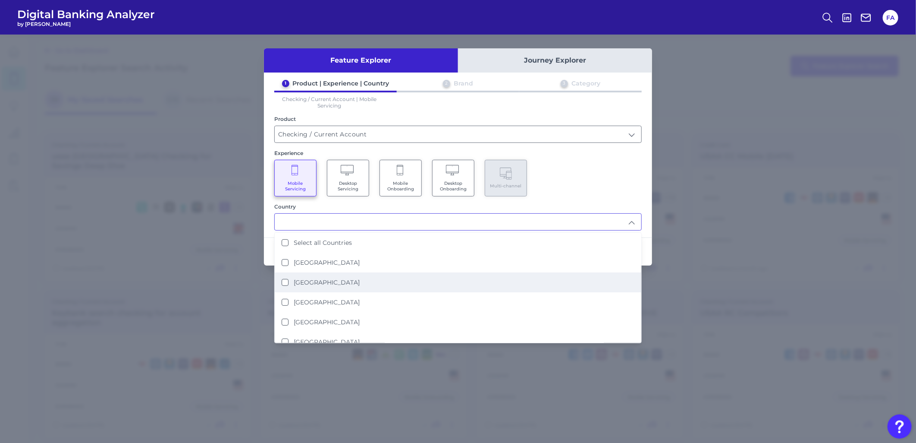
click at [376, 282] on li "[GEOGRAPHIC_DATA]" at bounding box center [458, 282] width 367 height 20
type input "[GEOGRAPHIC_DATA]"
click at [615, 210] on div "Country United States United States Select all Countries United Kingdom United …" at bounding box center [457, 216] width 367 height 27
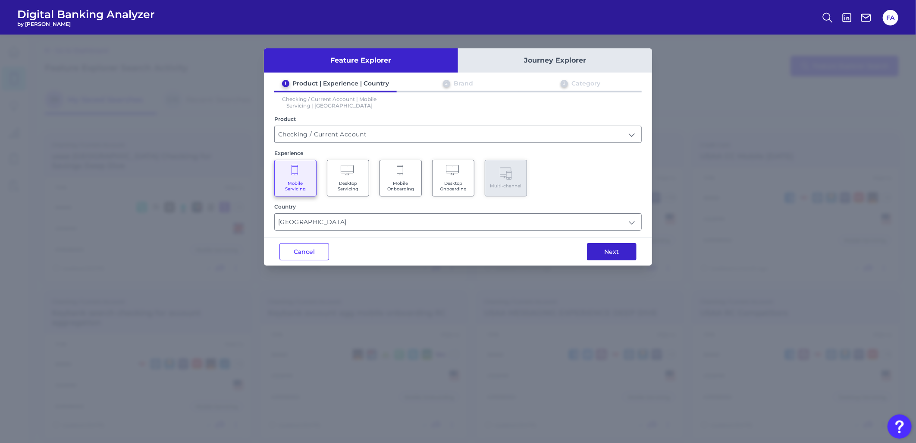
click at [614, 249] on button "Next" at bounding box center [612, 251] width 50 height 17
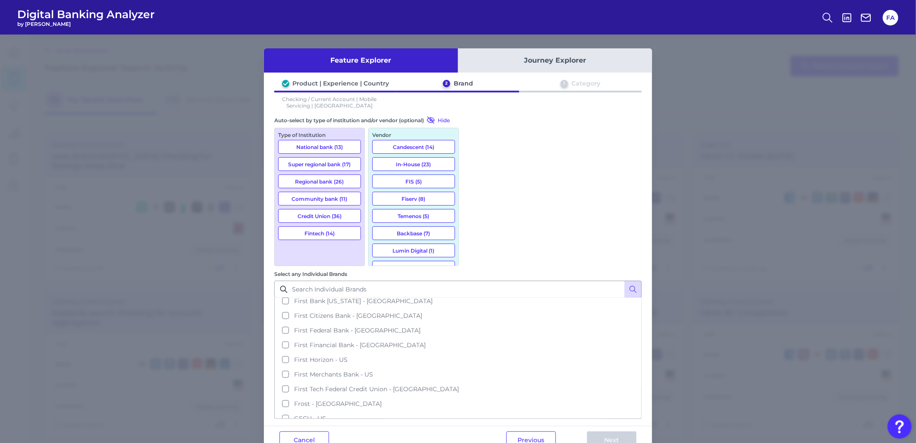
scroll to position [766, 0]
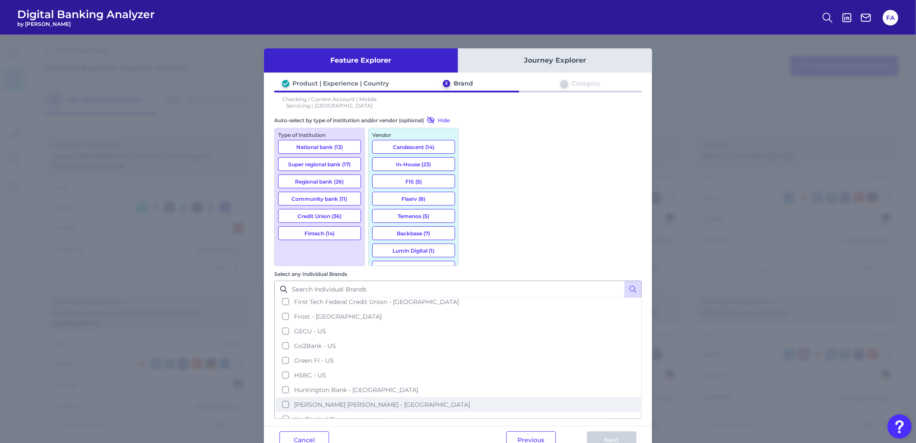
click at [470, 400] on span "[PERSON_NAME] [PERSON_NAME] - [GEOGRAPHIC_DATA]" at bounding box center [382, 404] width 176 height 8
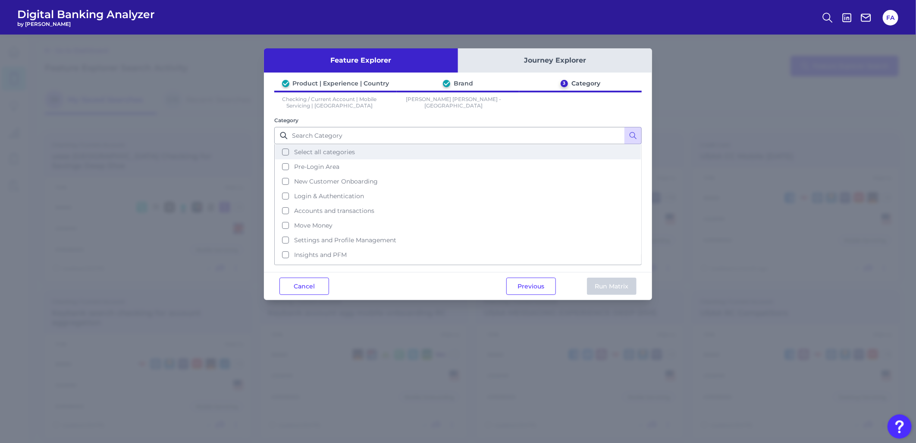
click at [328, 156] on button "Select all categories" at bounding box center [458, 151] width 366 height 15
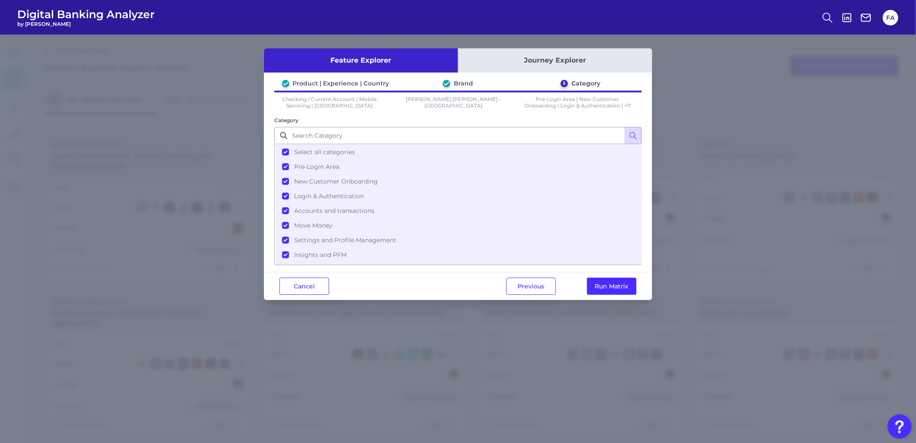
drag, startPoint x: 576, startPoint y: 292, endPoint x: 550, endPoint y: 288, distance: 25.9
click at [575, 292] on div "Previous Run Matrix" at bounding box center [571, 286] width 161 height 28
click at [550, 288] on button "Previous" at bounding box center [531, 285] width 50 height 17
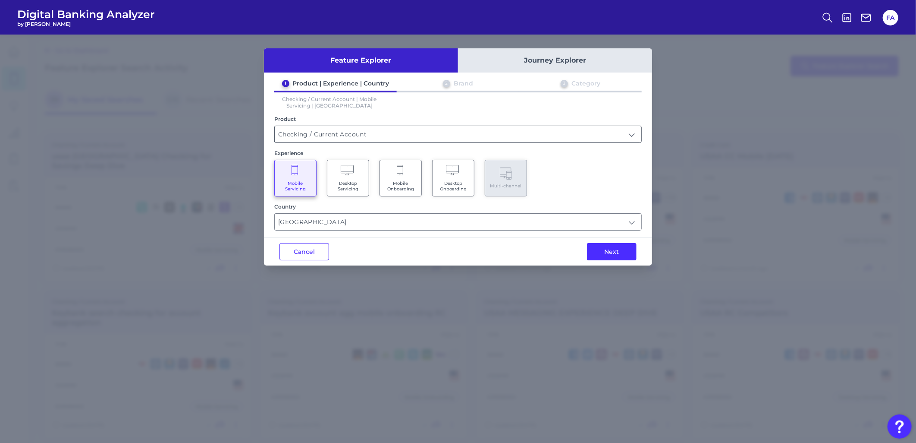
click at [390, 138] on input "Checking / Current Account" at bounding box center [458, 134] width 367 height 16
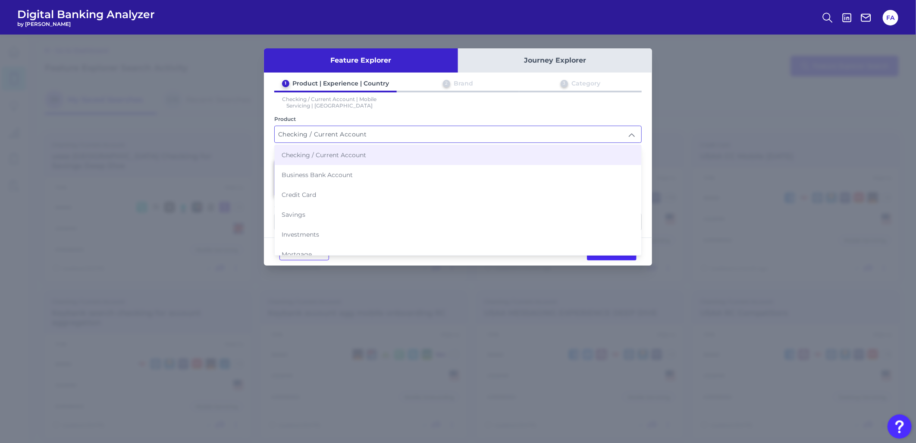
click at [351, 188] on li "Credit Card" at bounding box center [458, 195] width 367 height 20
type input "Credit Card"
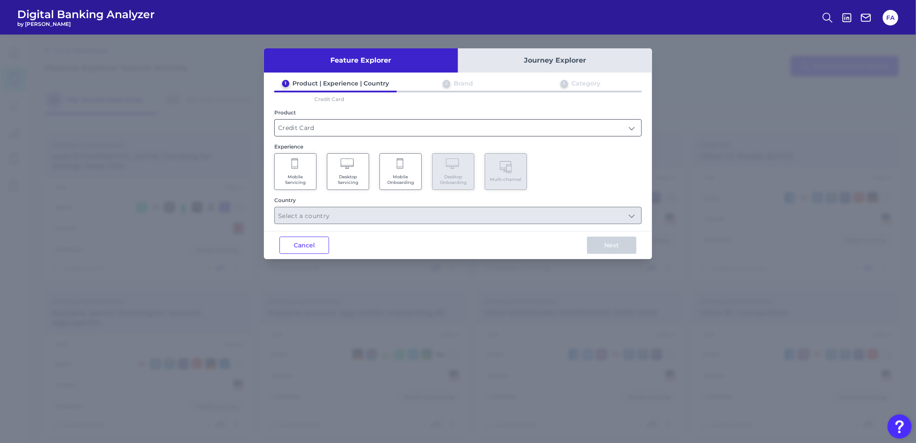
click at [424, 134] on input "Credit Card" at bounding box center [458, 127] width 367 height 16
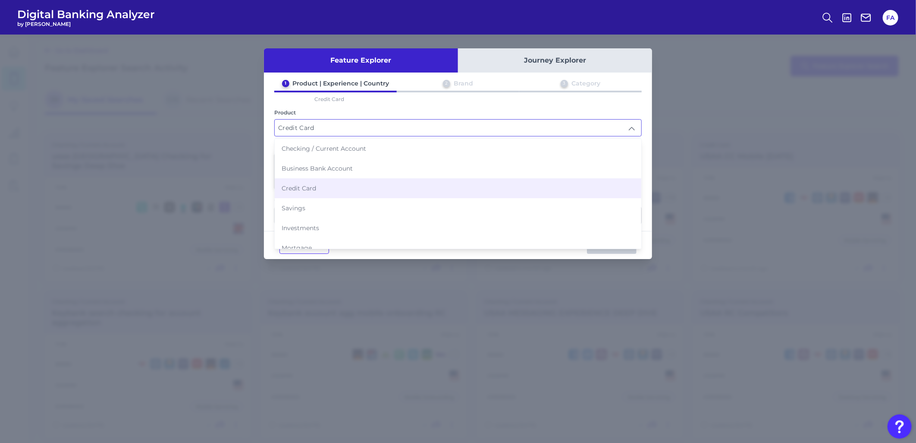
click at [377, 188] on li "Credit Card" at bounding box center [458, 188] width 367 height 20
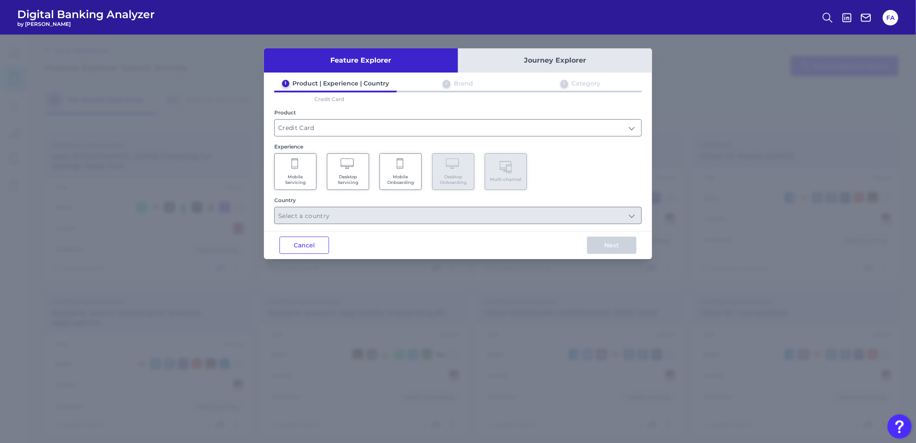
click at [285, 175] on span "Mobile Servicing" at bounding box center [295, 179] width 33 height 11
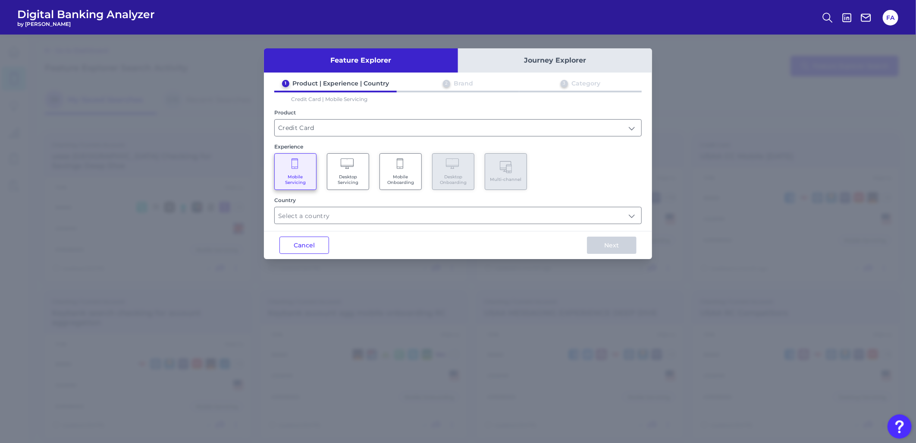
click at [314, 226] on div "Feature Explorer Journey Explorer 1 Product | Experience | Country 2 Brand 3 Ca…" at bounding box center [458, 153] width 388 height 210
click at [311, 220] on input "text" at bounding box center [458, 215] width 367 height 16
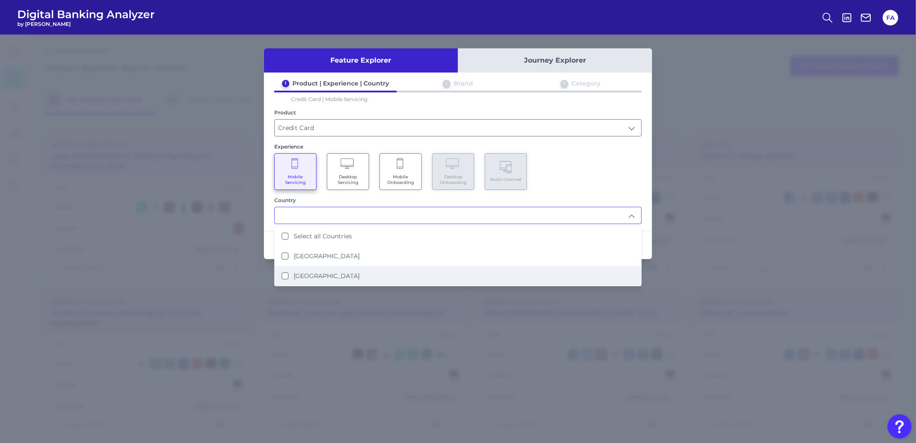
click at [399, 281] on li "[GEOGRAPHIC_DATA]" at bounding box center [458, 276] width 367 height 20
type input "[GEOGRAPHIC_DATA]"
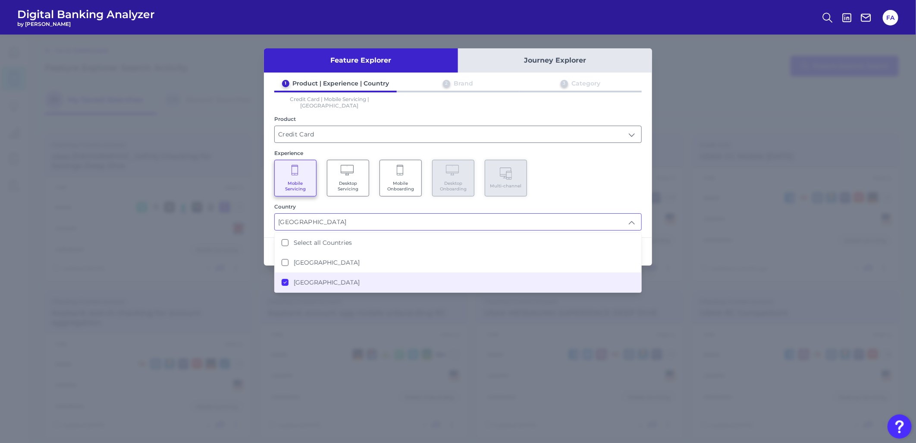
click at [568, 185] on div "Mobile Servicing Desktop Servicing Mobile Onboarding Desktop Onboarding Multi-c…" at bounding box center [457, 178] width 367 height 37
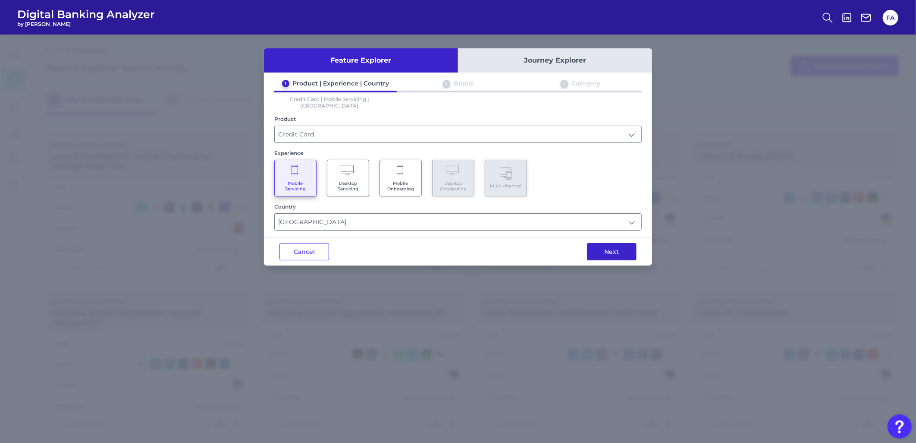
click at [598, 243] on button "Next" at bounding box center [612, 251] width 50 height 17
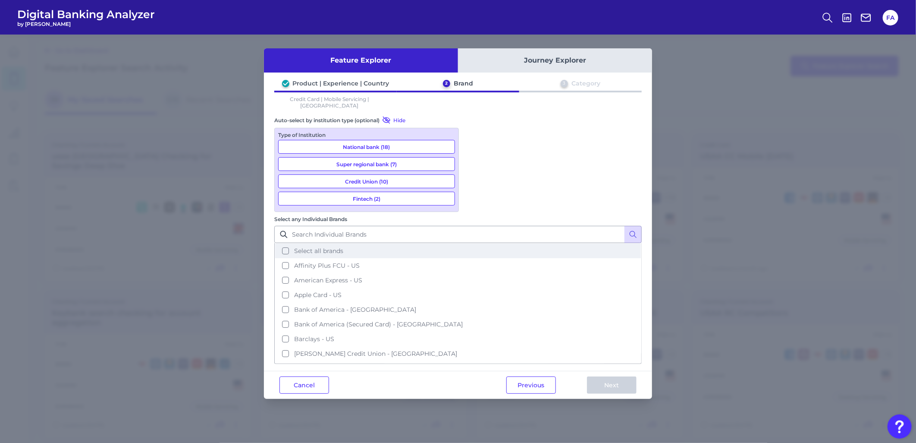
click at [499, 243] on button "Select all brands" at bounding box center [458, 250] width 366 height 15
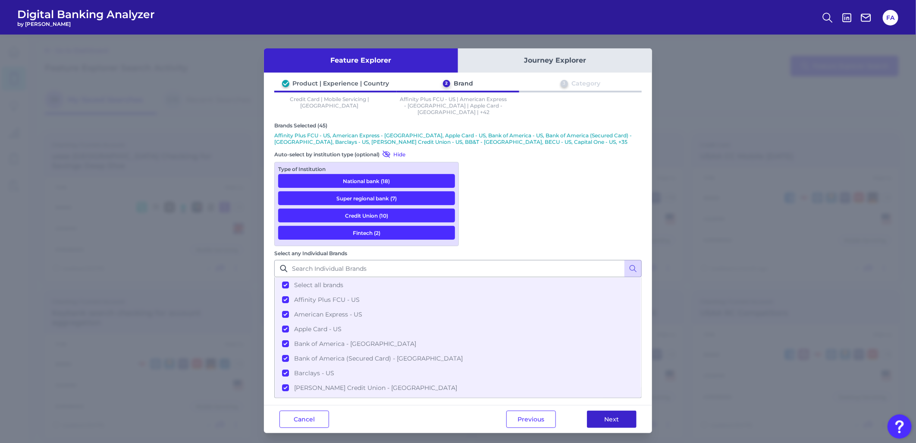
click at [607, 410] on button "Next" at bounding box center [612, 418] width 50 height 17
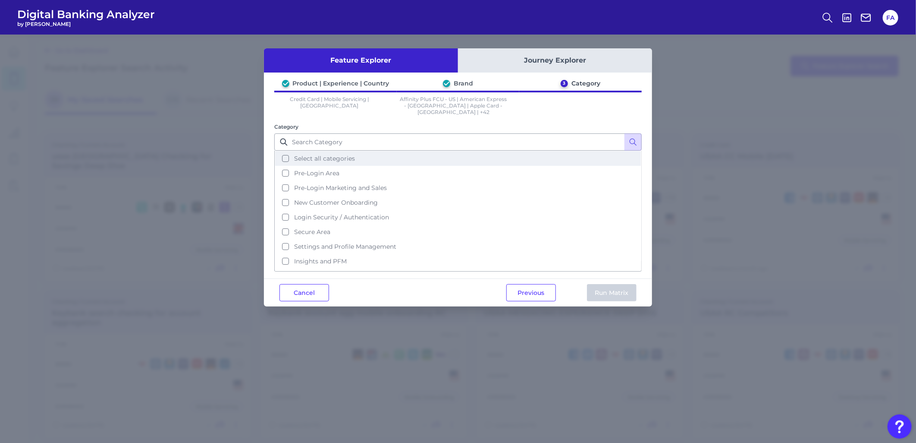
click at [339, 154] on span "Select all categories" at bounding box center [324, 158] width 61 height 8
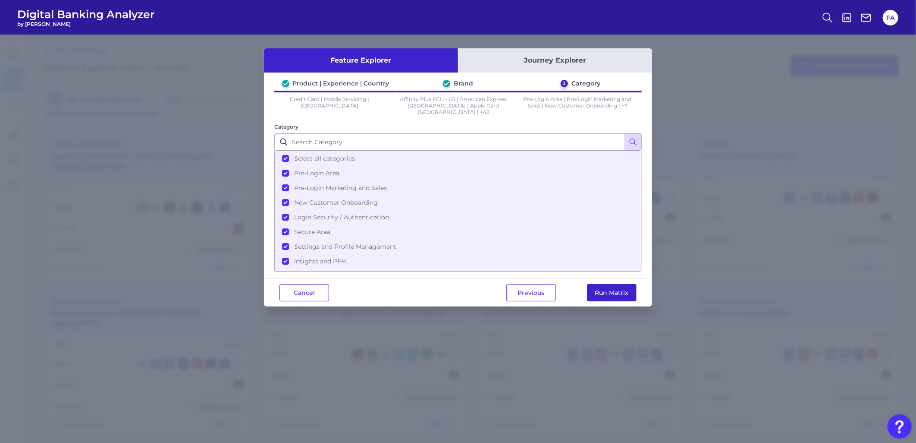
click at [598, 290] on button "Run Matrix" at bounding box center [612, 292] width 50 height 17
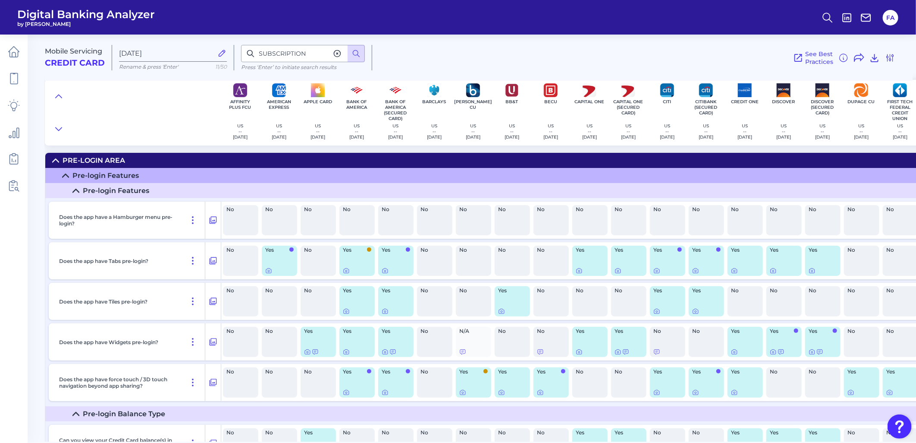
type input "SUBSCRIPTION"
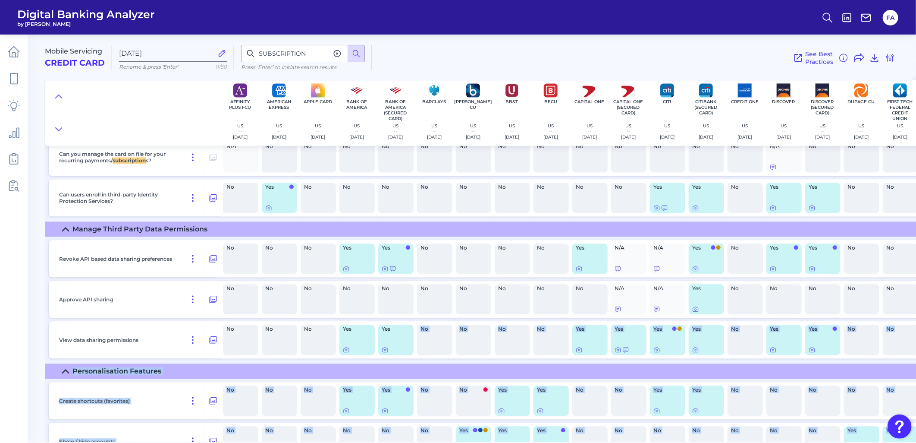
drag, startPoint x: 392, startPoint y: 441, endPoint x: 435, endPoint y: 395, distance: 63.5
click at [429, 434] on div "Mobile Servicing Credit Card Sep 10 2025 Rename & press 'Enter' 11/50 SUBSCRIPT…" at bounding box center [480, 234] width 871 height 413
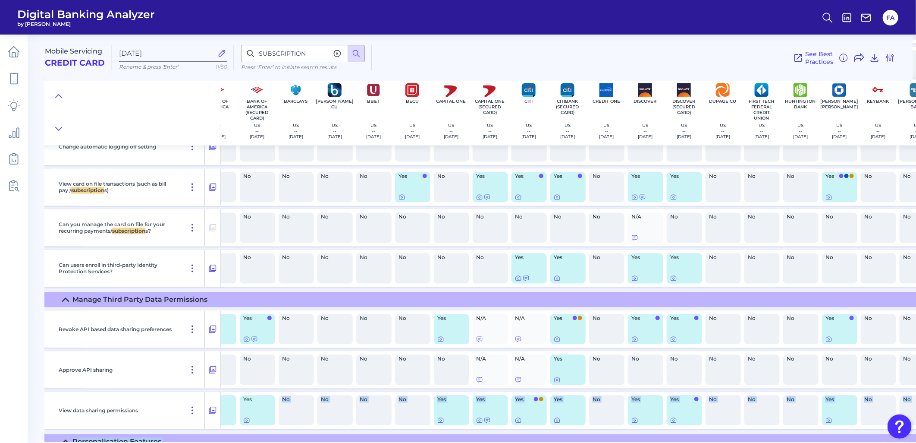
scroll to position [7217, 302]
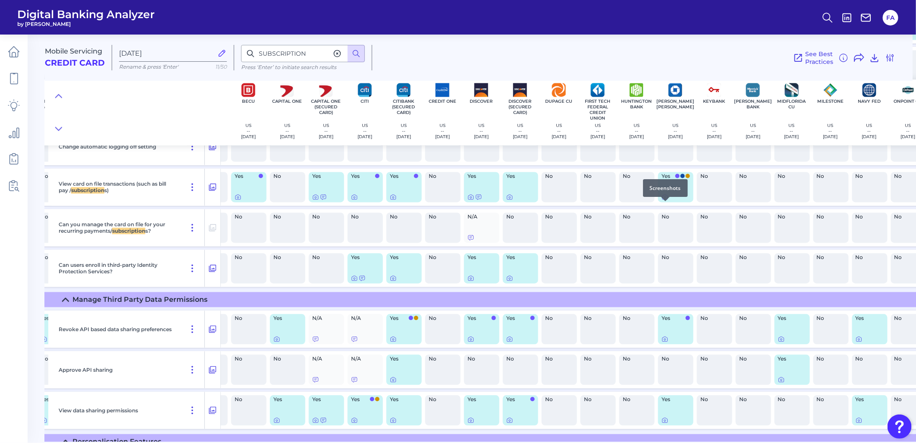
click at [667, 204] on div at bounding box center [665, 201] width 9 height 9
click at [667, 201] on icon at bounding box center [665, 197] width 7 height 7
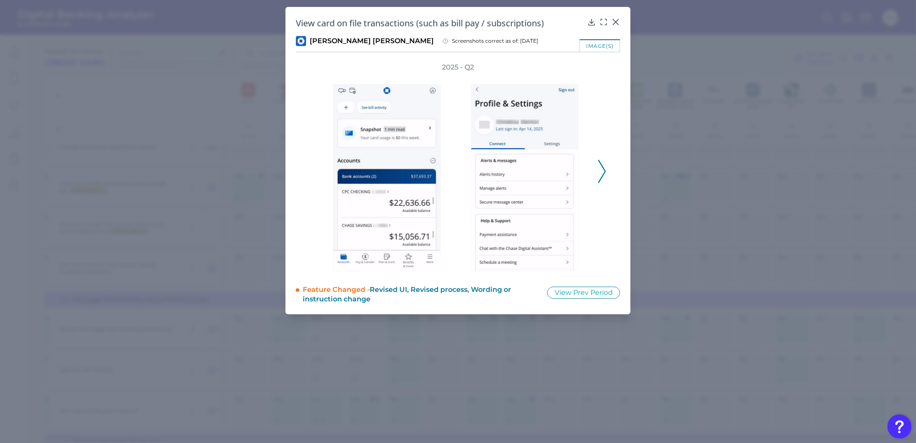
click at [605, 178] on icon at bounding box center [602, 171] width 8 height 23
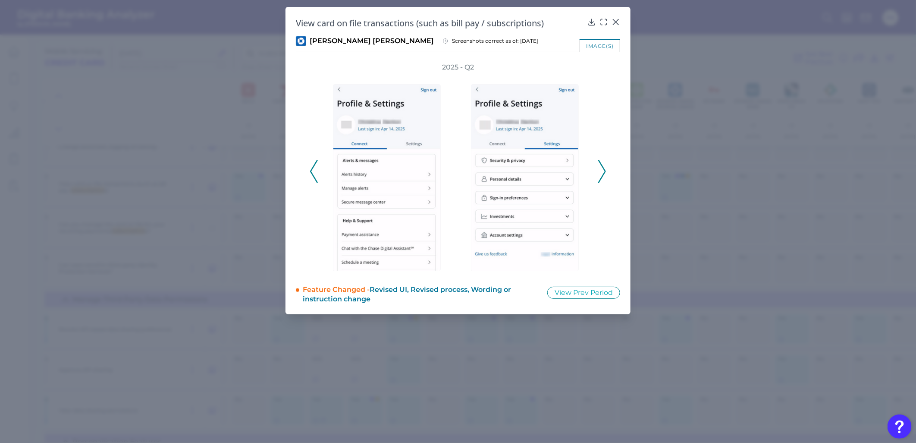
click at [605, 178] on icon at bounding box center [602, 171] width 8 height 23
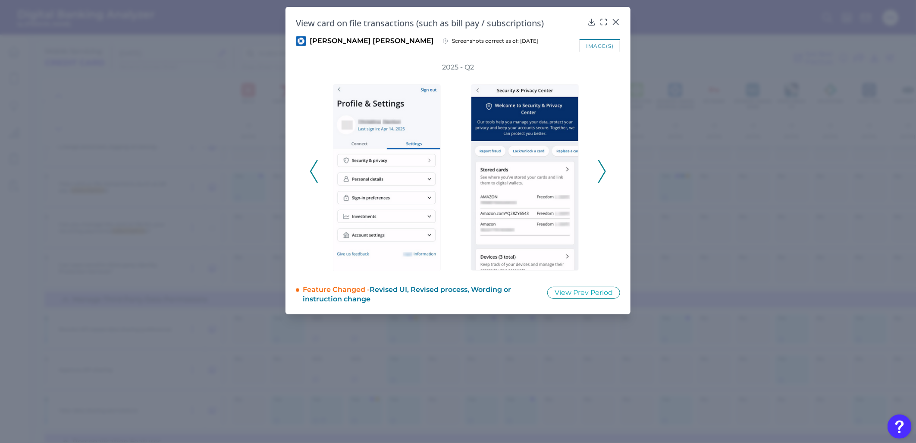
click at [605, 178] on icon at bounding box center [602, 171] width 8 height 23
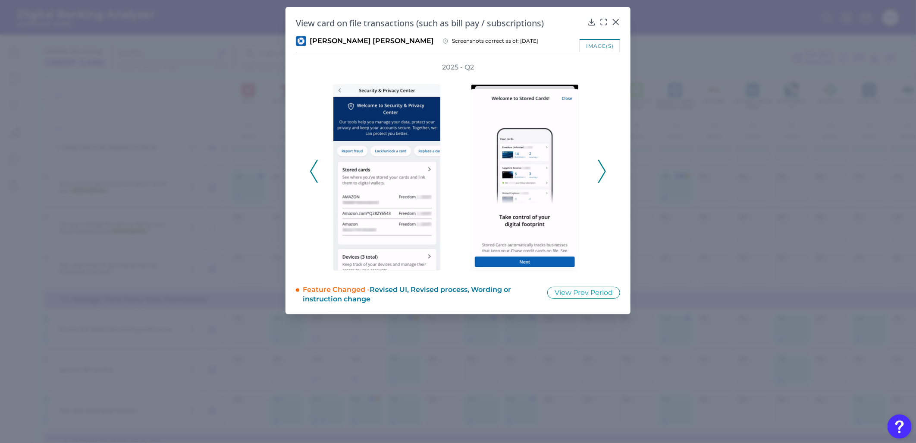
click at [605, 178] on icon at bounding box center [602, 171] width 8 height 23
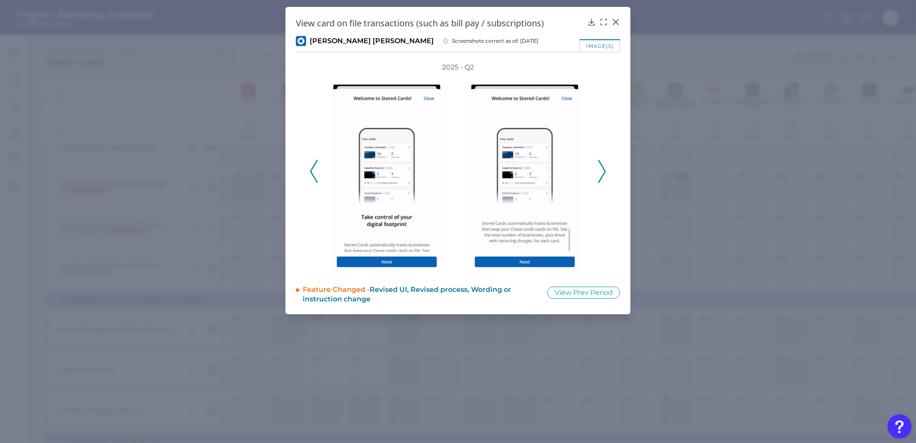
click at [605, 178] on icon at bounding box center [602, 171] width 8 height 23
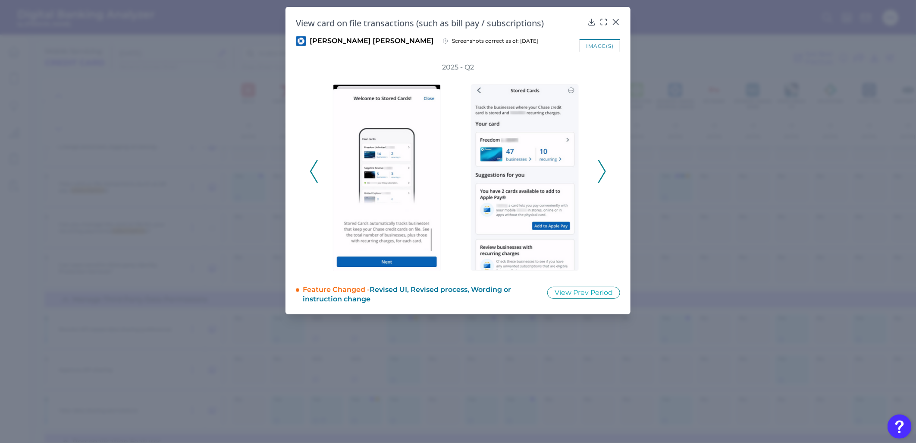
click at [606, 170] on div "2025 - Q2" at bounding box center [458, 167] width 324 height 208
click at [598, 170] on icon at bounding box center [602, 171] width 8 height 23
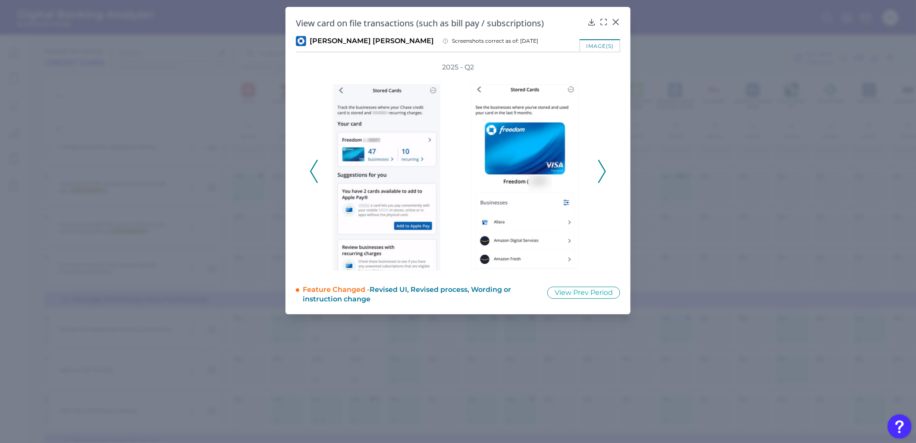
click at [604, 170] on icon at bounding box center [602, 171] width 8 height 23
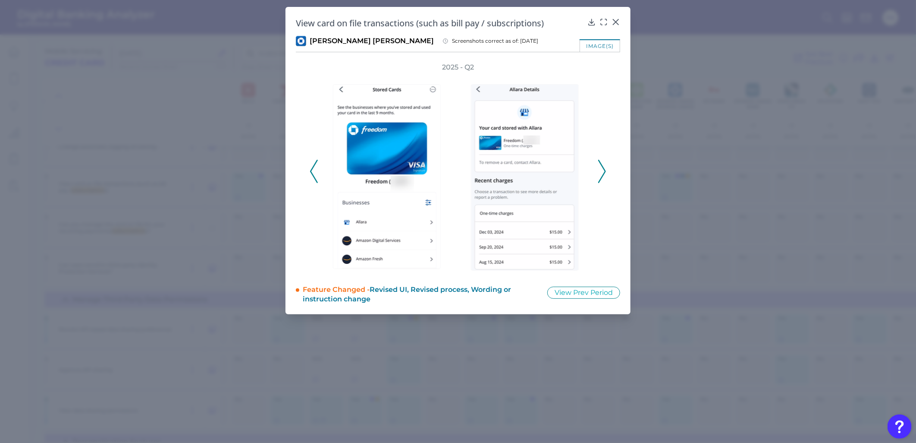
click at [604, 170] on icon at bounding box center [602, 171] width 8 height 23
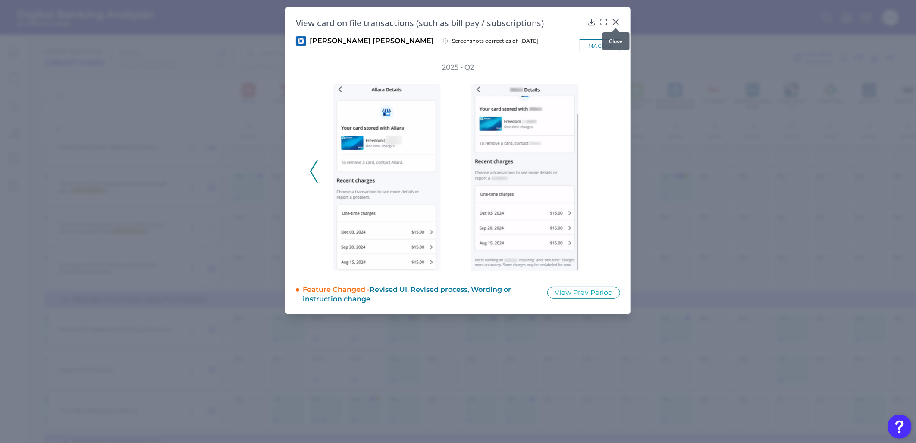
click at [617, 22] on icon at bounding box center [616, 22] width 9 height 9
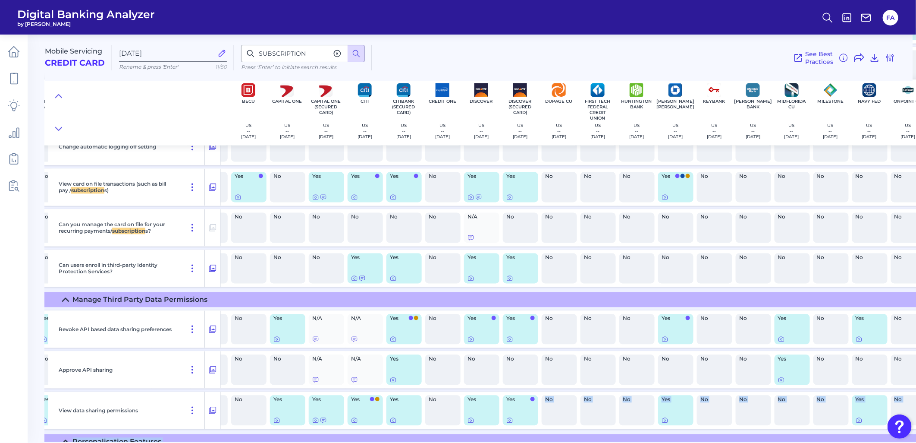
drag, startPoint x: 545, startPoint y: 437, endPoint x: 580, endPoint y: 435, distance: 35.0
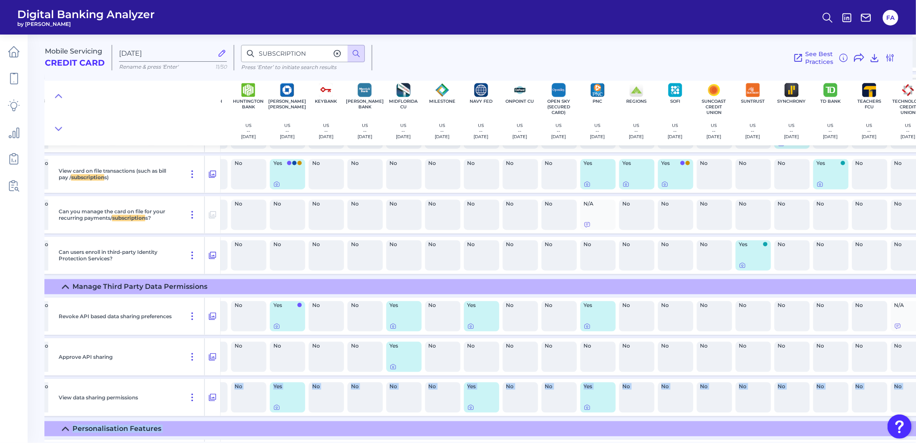
scroll to position [7230, 700]
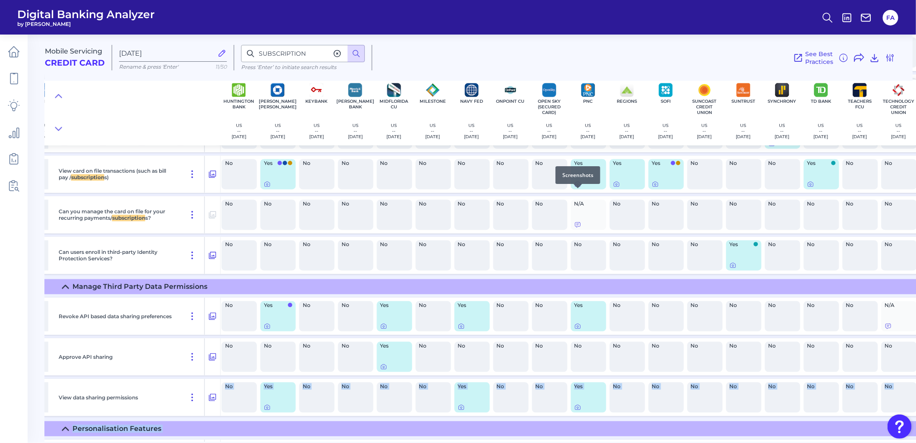
click at [577, 188] on icon at bounding box center [577, 184] width 7 height 7
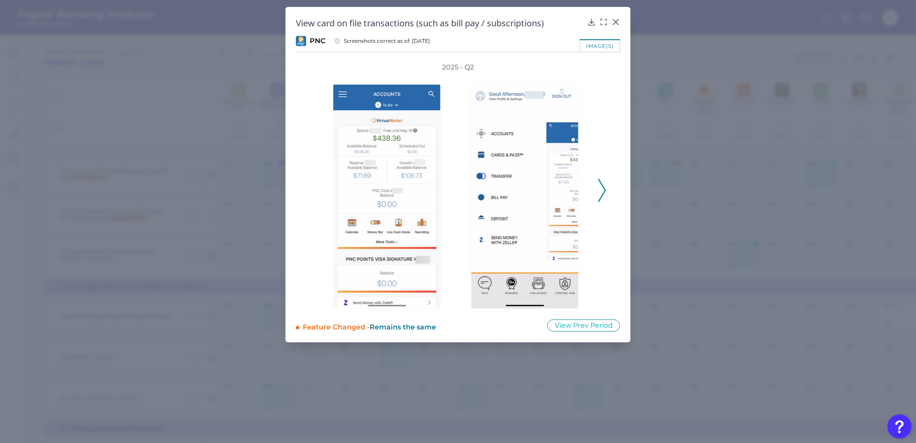
click at [610, 190] on div "2025 - Q2" at bounding box center [458, 186] width 324 height 246
click at [604, 190] on icon at bounding box center [602, 190] width 8 height 23
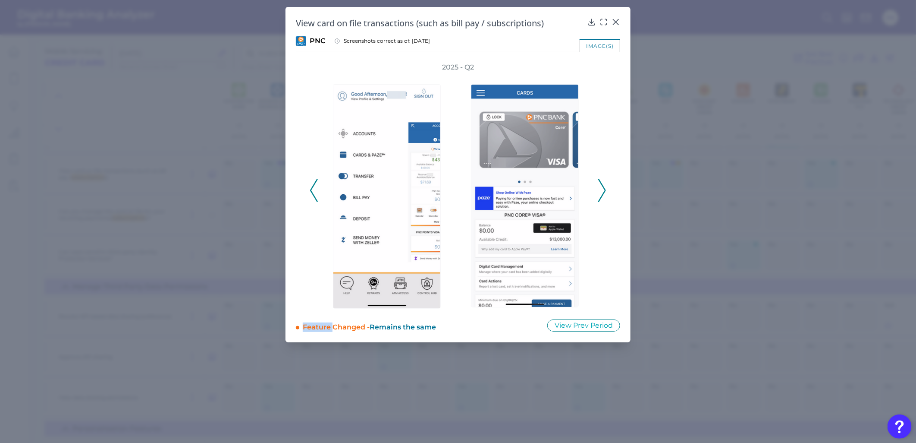
click at [604, 190] on icon at bounding box center [602, 190] width 8 height 23
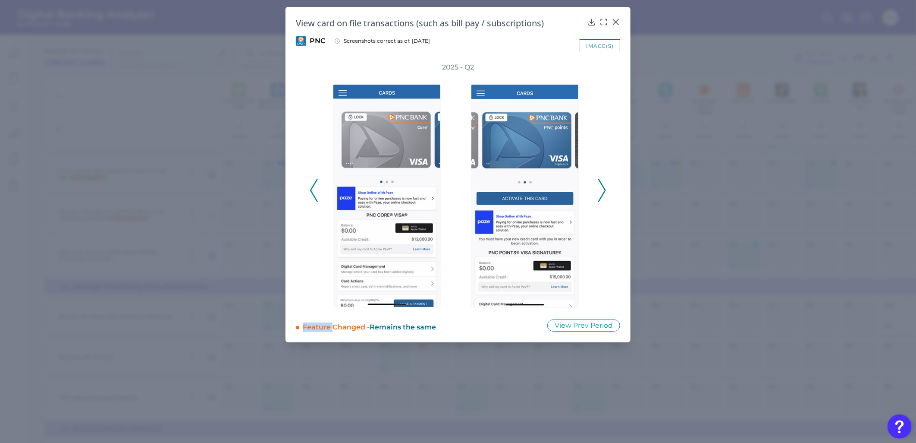
click at [605, 190] on polyline at bounding box center [602, 190] width 6 height 22
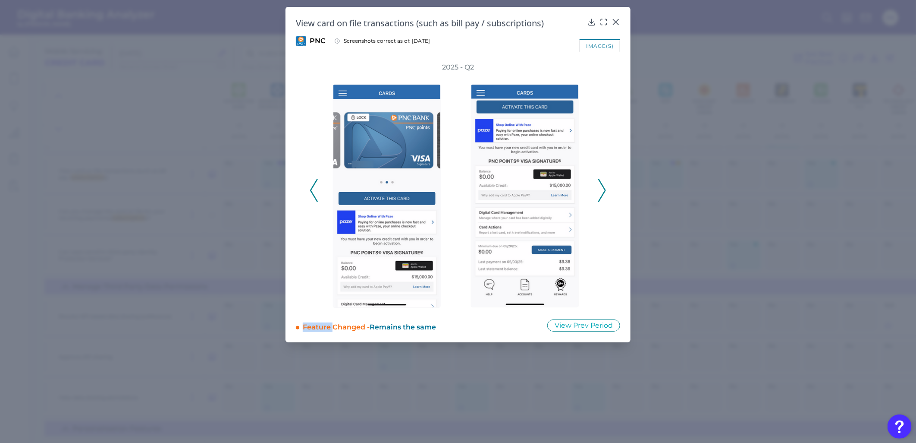
click at [605, 190] on polyline at bounding box center [602, 190] width 6 height 22
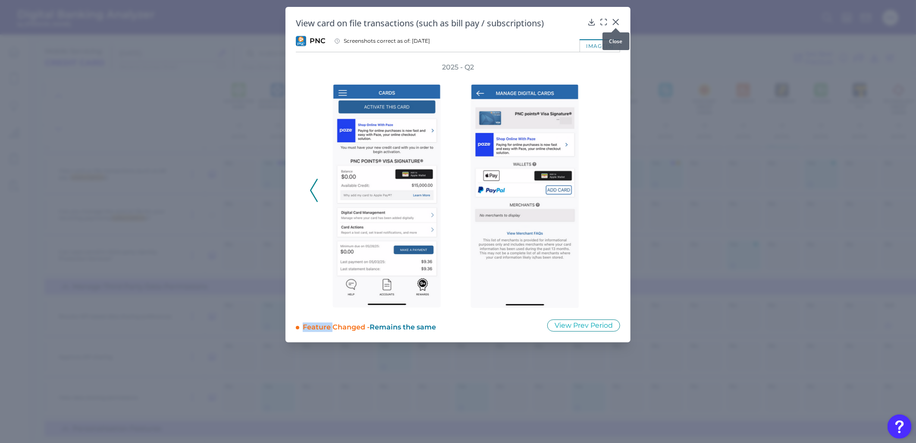
drag, startPoint x: 617, startPoint y: 19, endPoint x: 623, endPoint y: 67, distance: 48.7
click at [617, 19] on icon at bounding box center [616, 22] width 9 height 9
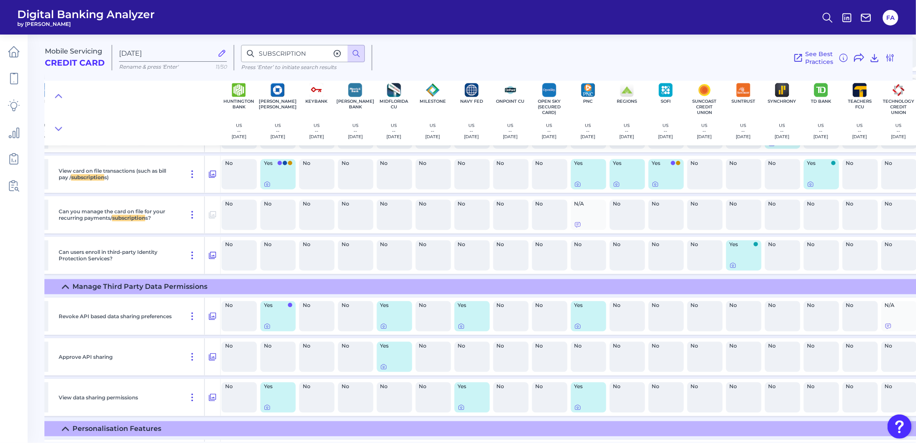
drag, startPoint x: 669, startPoint y: 438, endPoint x: 675, endPoint y: 365, distance: 73.1
click at [679, 438] on div "Mobile Servicing Credit Card Sep 10 2025 Rename & press 'Enter' 11/50 SUBSCRIPT…" at bounding box center [480, 234] width 871 height 413
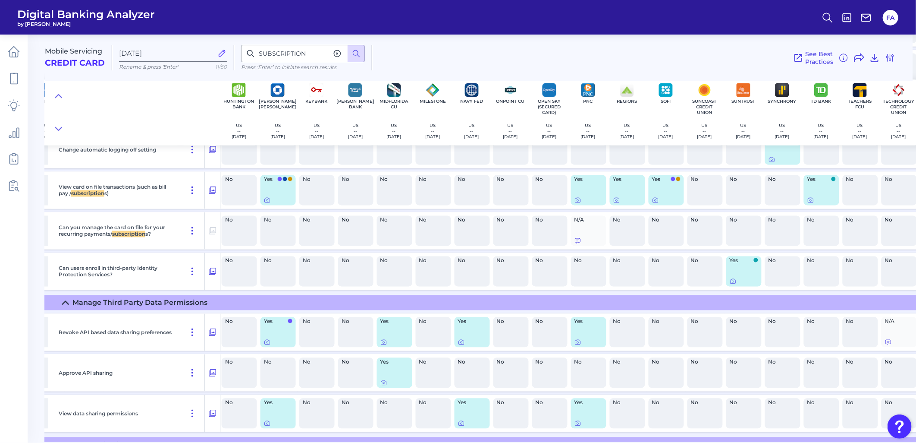
scroll to position [7198, 700]
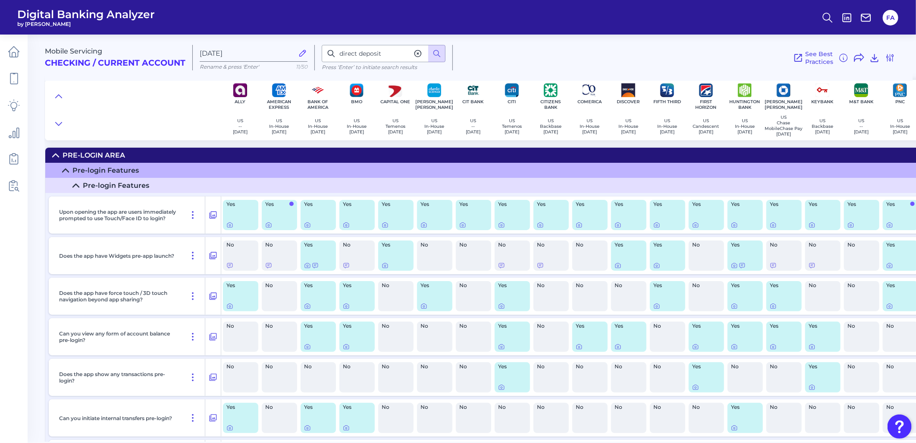
scroll to position [6422, 0]
